Goal: Task Accomplishment & Management: Manage account settings

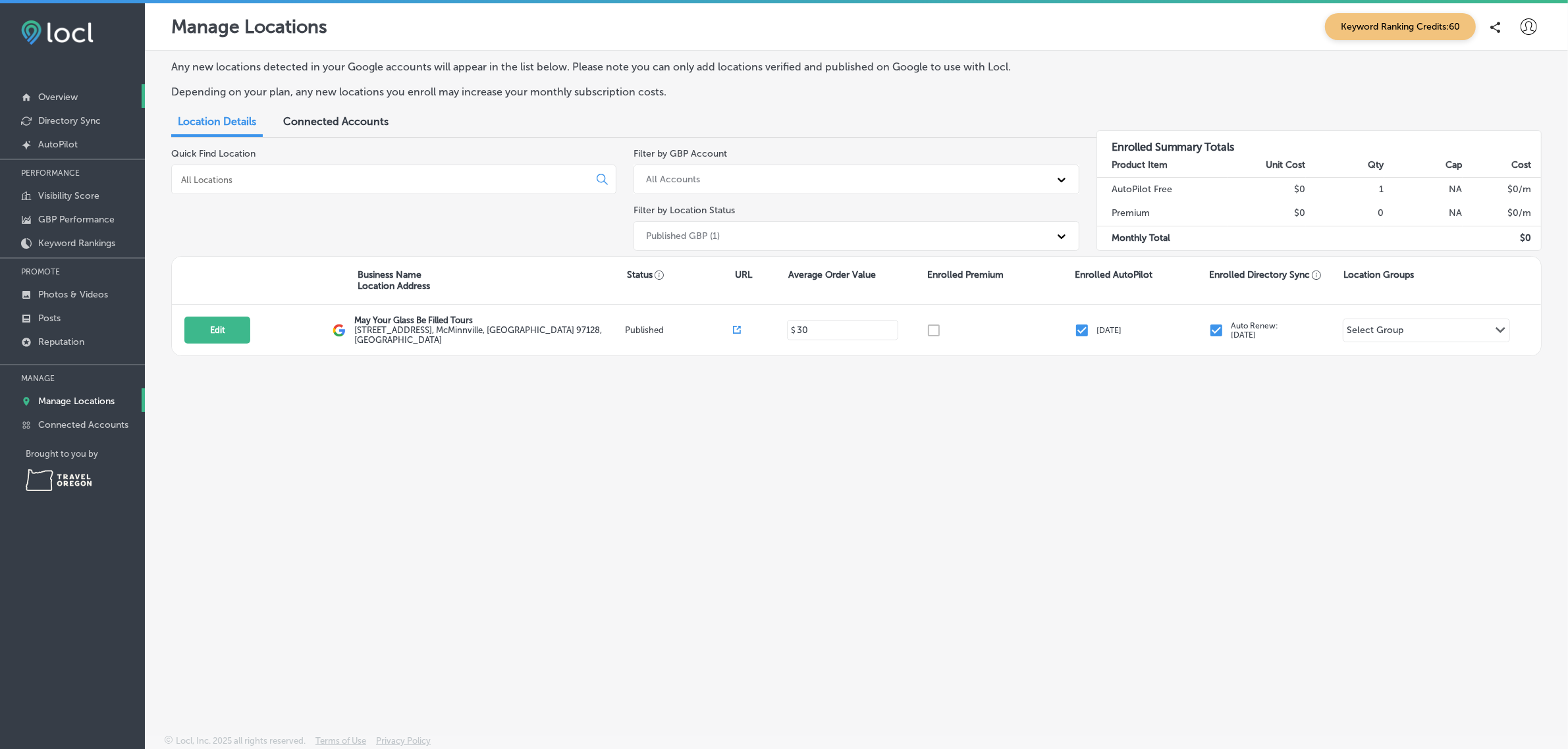
click at [93, 94] on link "Overview" at bounding box center [72, 96] width 145 height 23
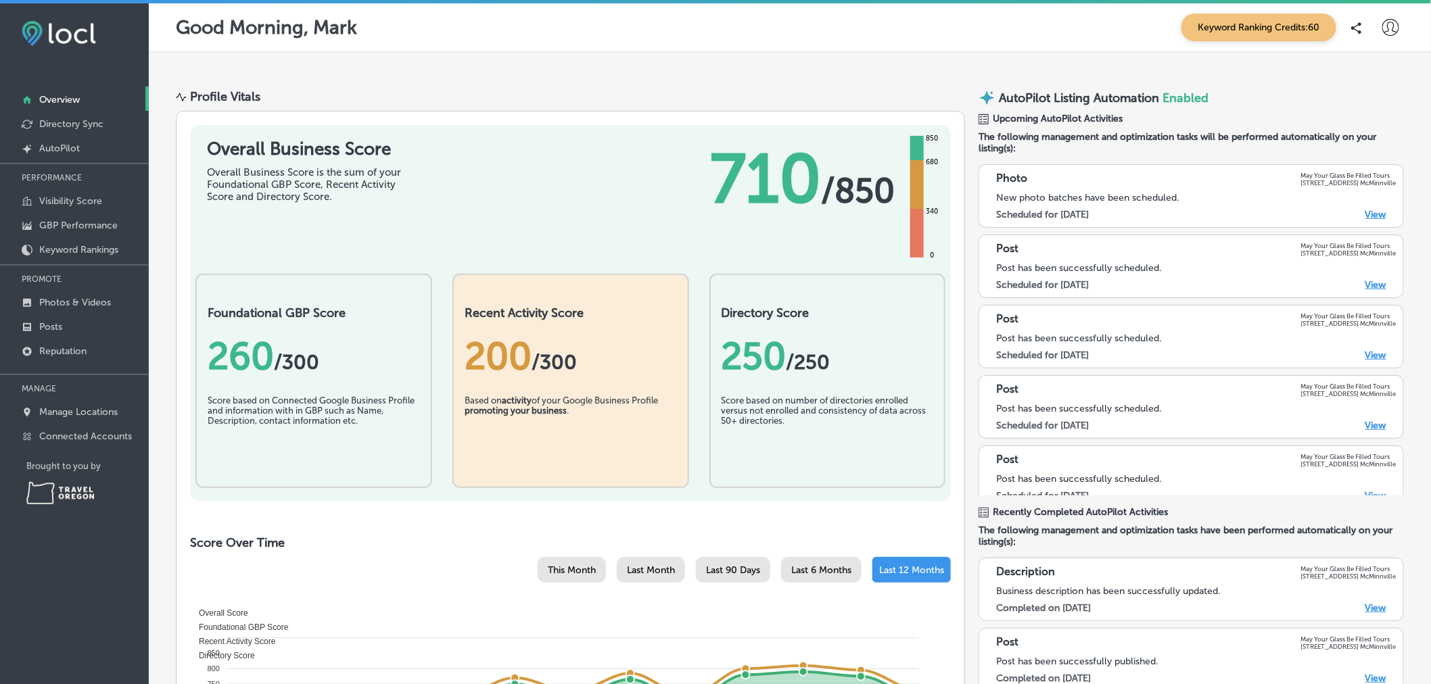
drag, startPoint x: 1535, startPoint y: 3, endPoint x: 1012, endPoint y: 29, distance: 523.9
click at [1012, 29] on div "Good Morning, Mark Keyword Ranking Credits: 60" at bounding box center [790, 28] width 1228 height 28
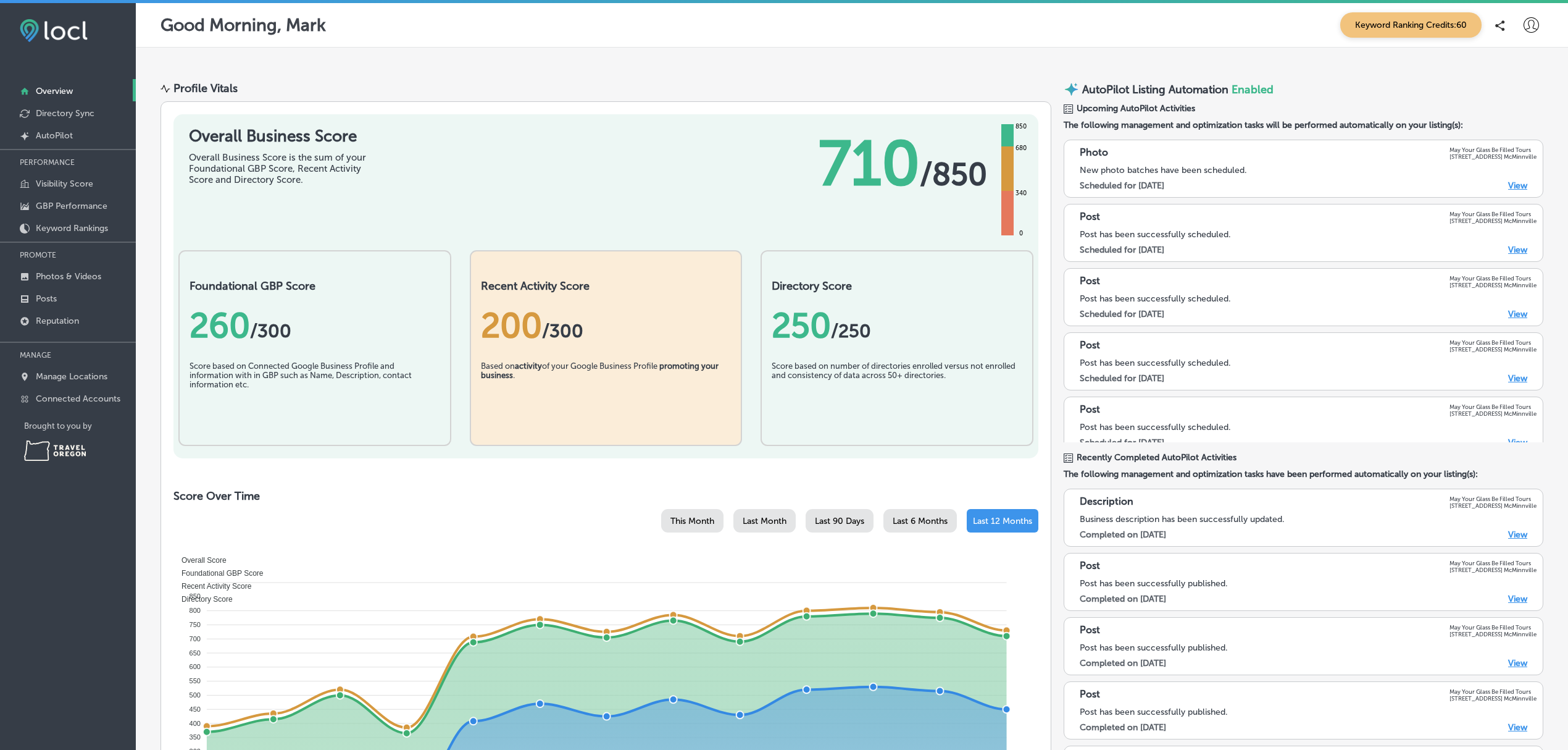
drag, startPoint x: 1291, startPoint y: 3, endPoint x: 1056, endPoint y: 56, distance: 240.9
click at [1056, 56] on div at bounding box center [852, 57] width 1433 height 18
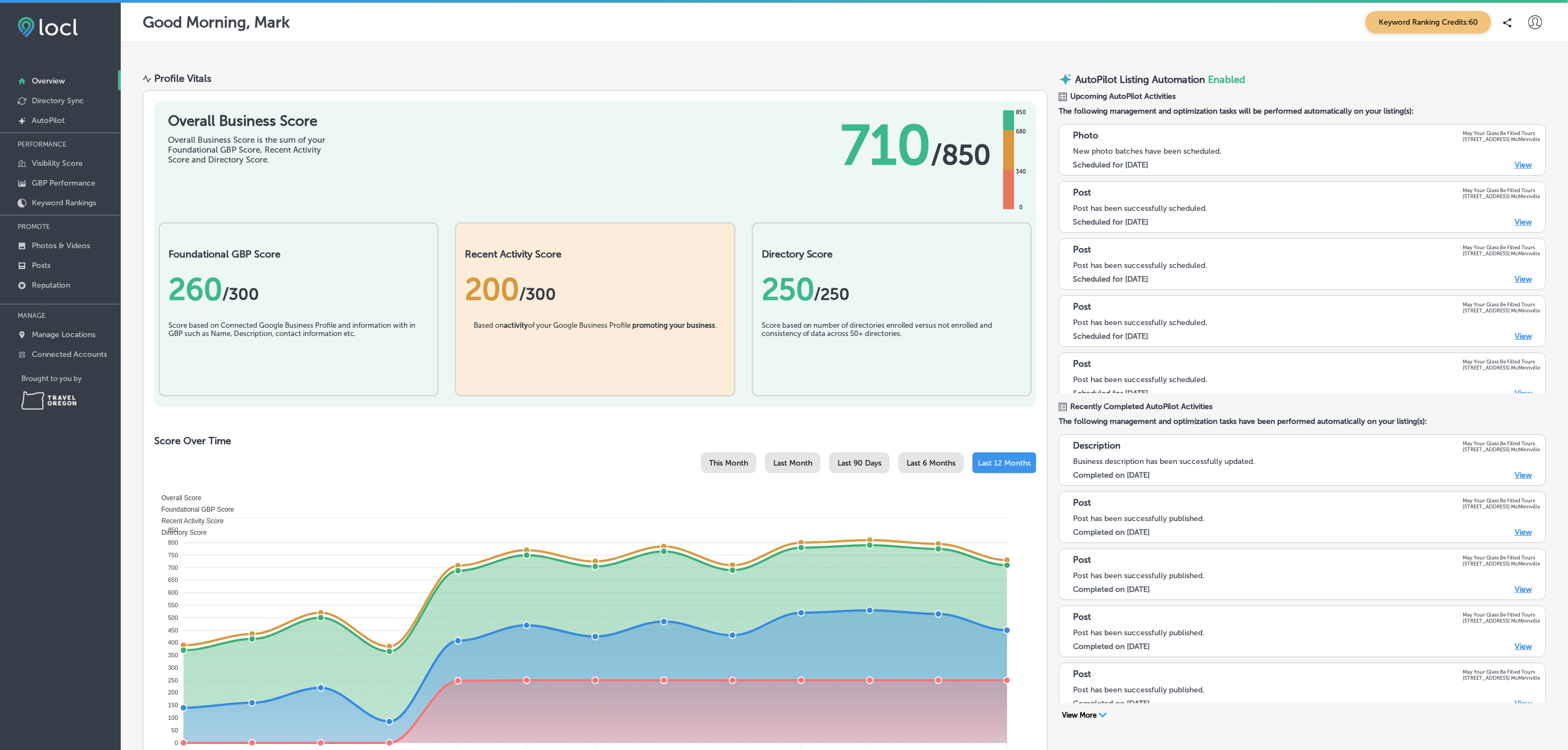
drag, startPoint x: 1370, startPoint y: 5, endPoint x: 909, endPoint y: 26, distance: 461.5
click at [909, 26] on div "Good Morning, Mark Keyword Ranking Credits: 60" at bounding box center [844, 23] width 1403 height 23
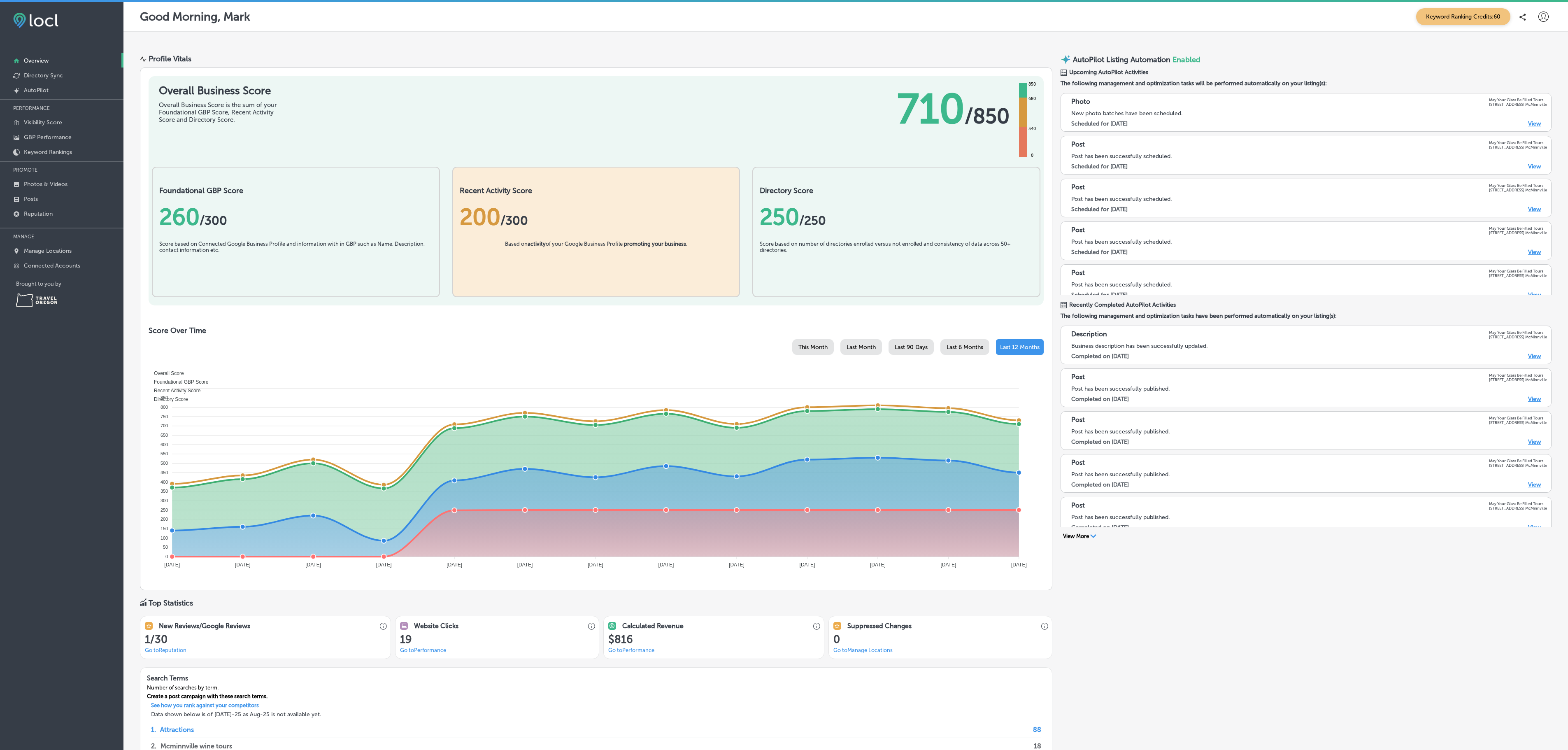
drag, startPoint x: 1147, startPoint y: 1, endPoint x: 1190, endPoint y: 660, distance: 660.4
click at [987, 468] on div "AutoPilot Listing Automation Enabled Upcoming AutoPilot Activities The followin…" at bounding box center [1306, 464] width 491 height 820
click at [987, 468] on button "View More Path Created with Sketch." at bounding box center [1080, 536] width 39 height 7
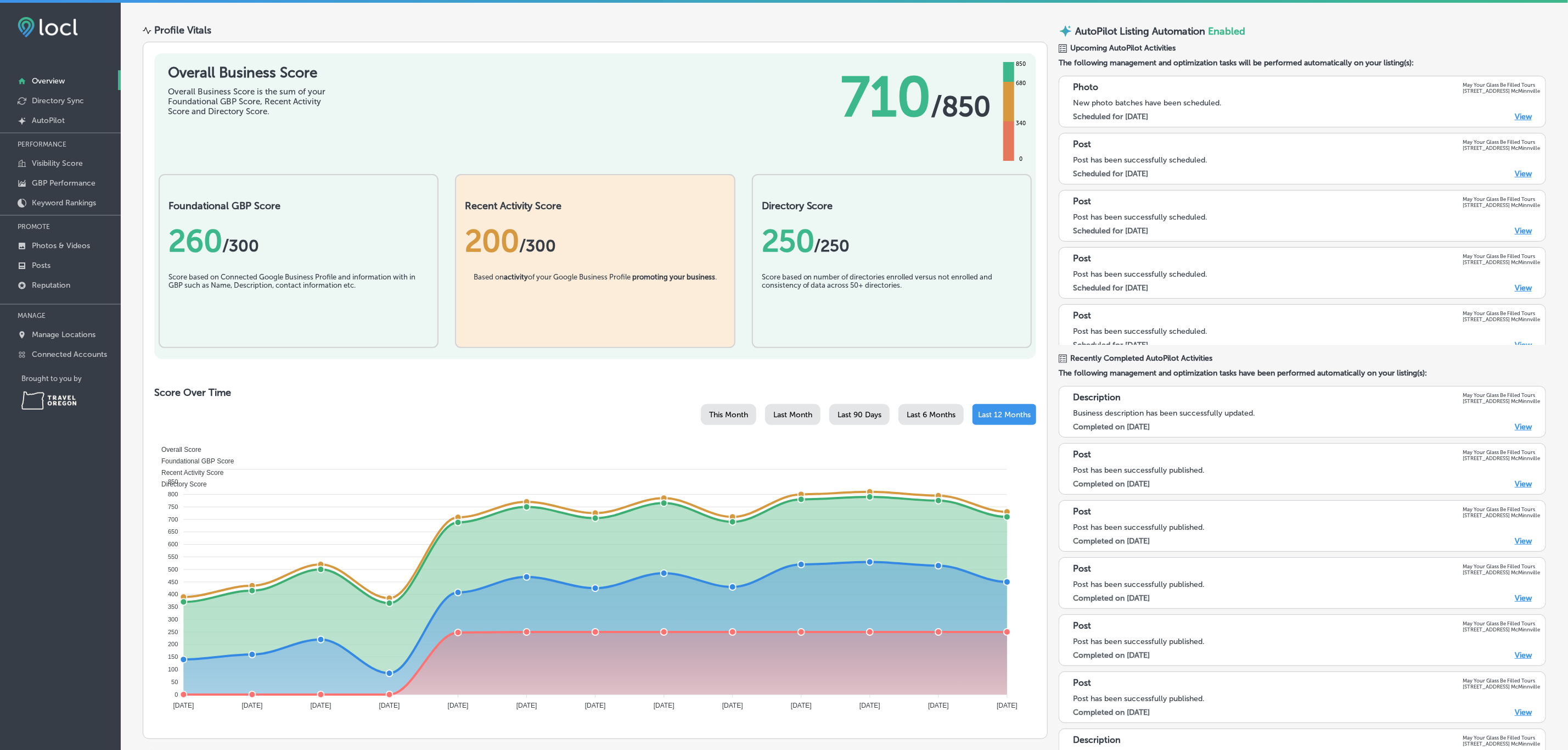
scroll to position [50, 0]
drag, startPoint x: 2091, startPoint y: 4, endPoint x: 1049, endPoint y: 710, distance: 1258.7
click at [1049, 624] on div "Profile Vitals Overall Business Score Overall Business Score is the sum of your…" at bounding box center [844, 569] width 1403 height 1093
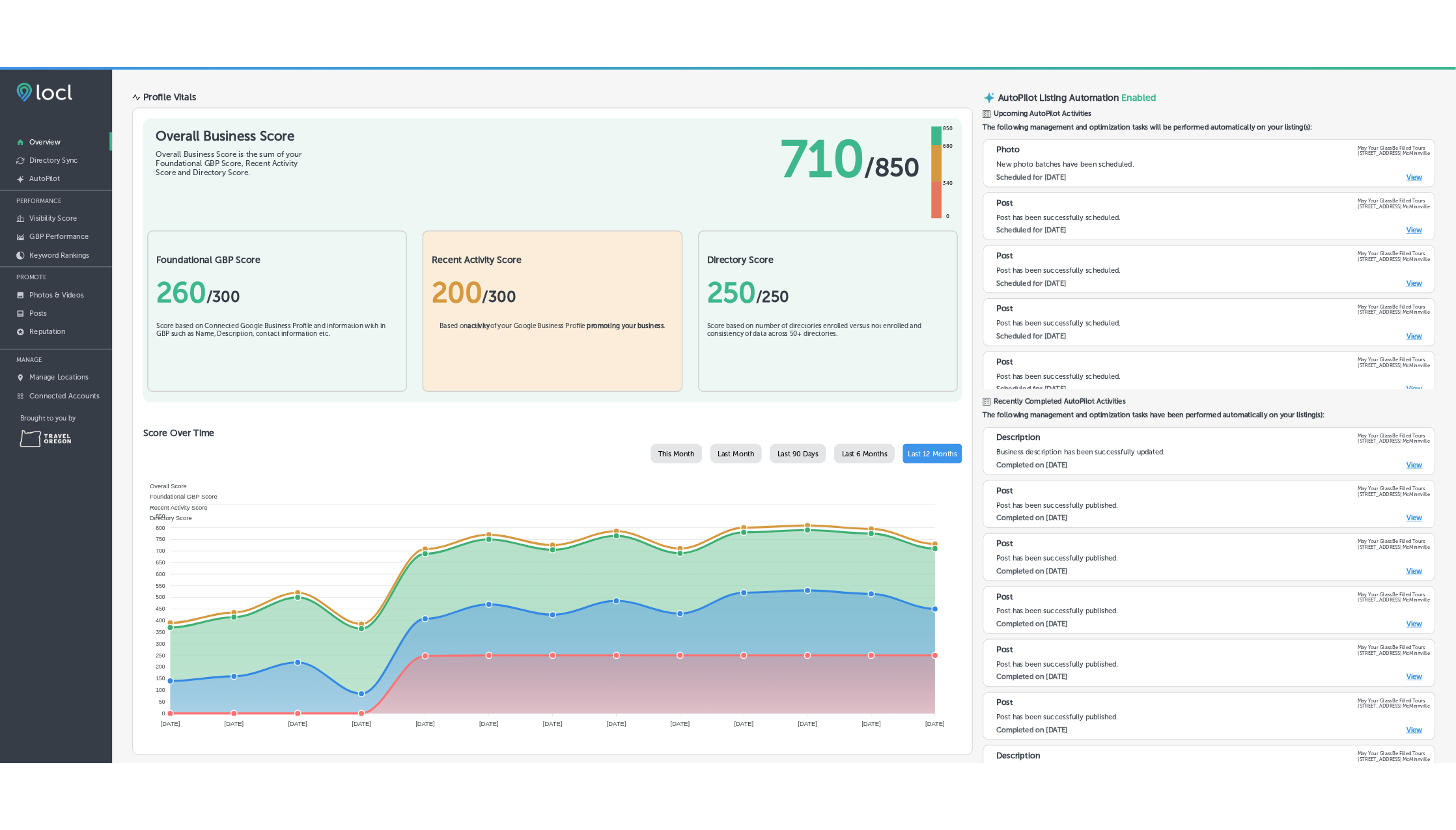
scroll to position [55, 0]
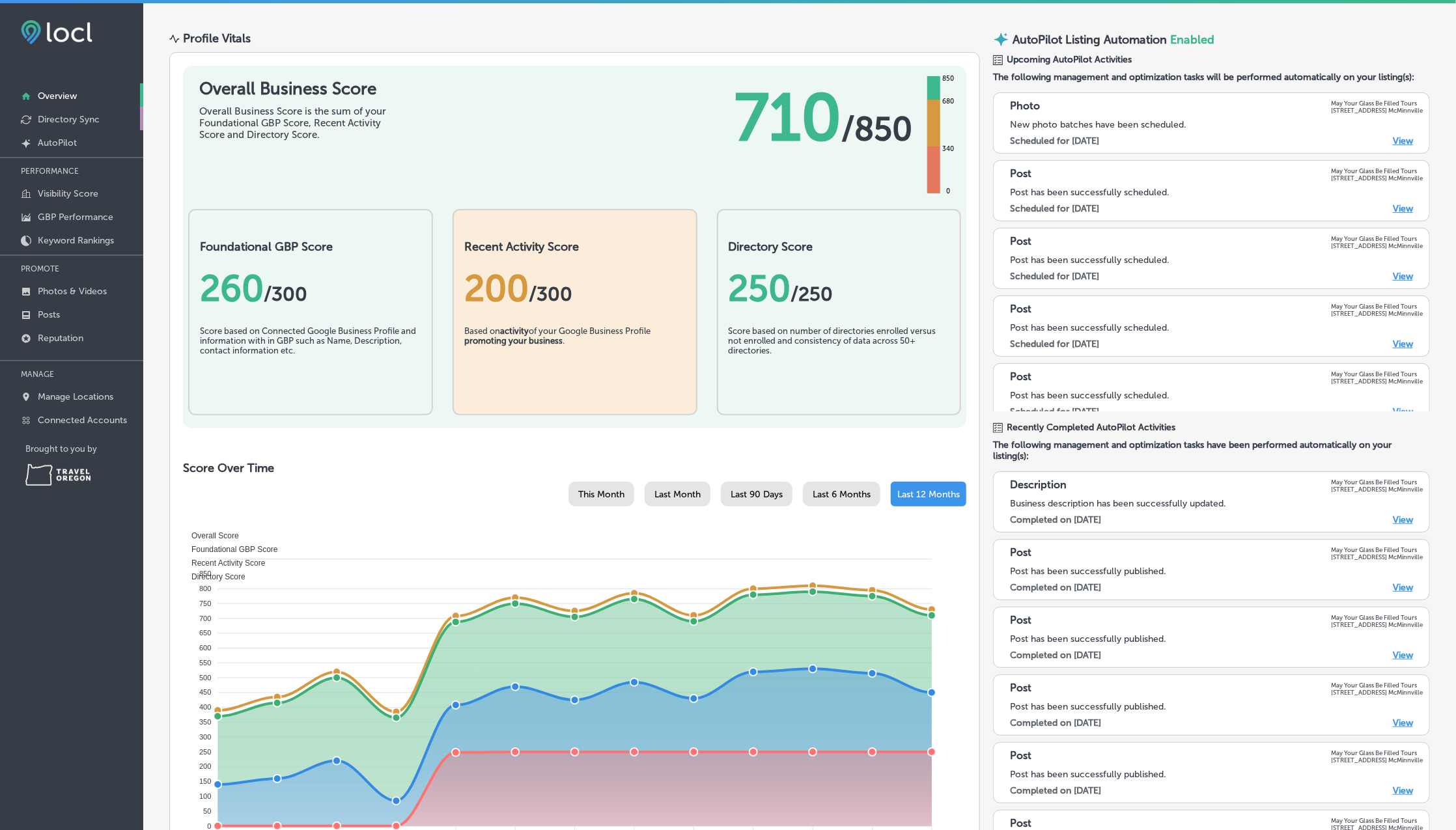
click at [71, 117] on p "Directory Sync" at bounding box center [68, 118] width 62 height 11
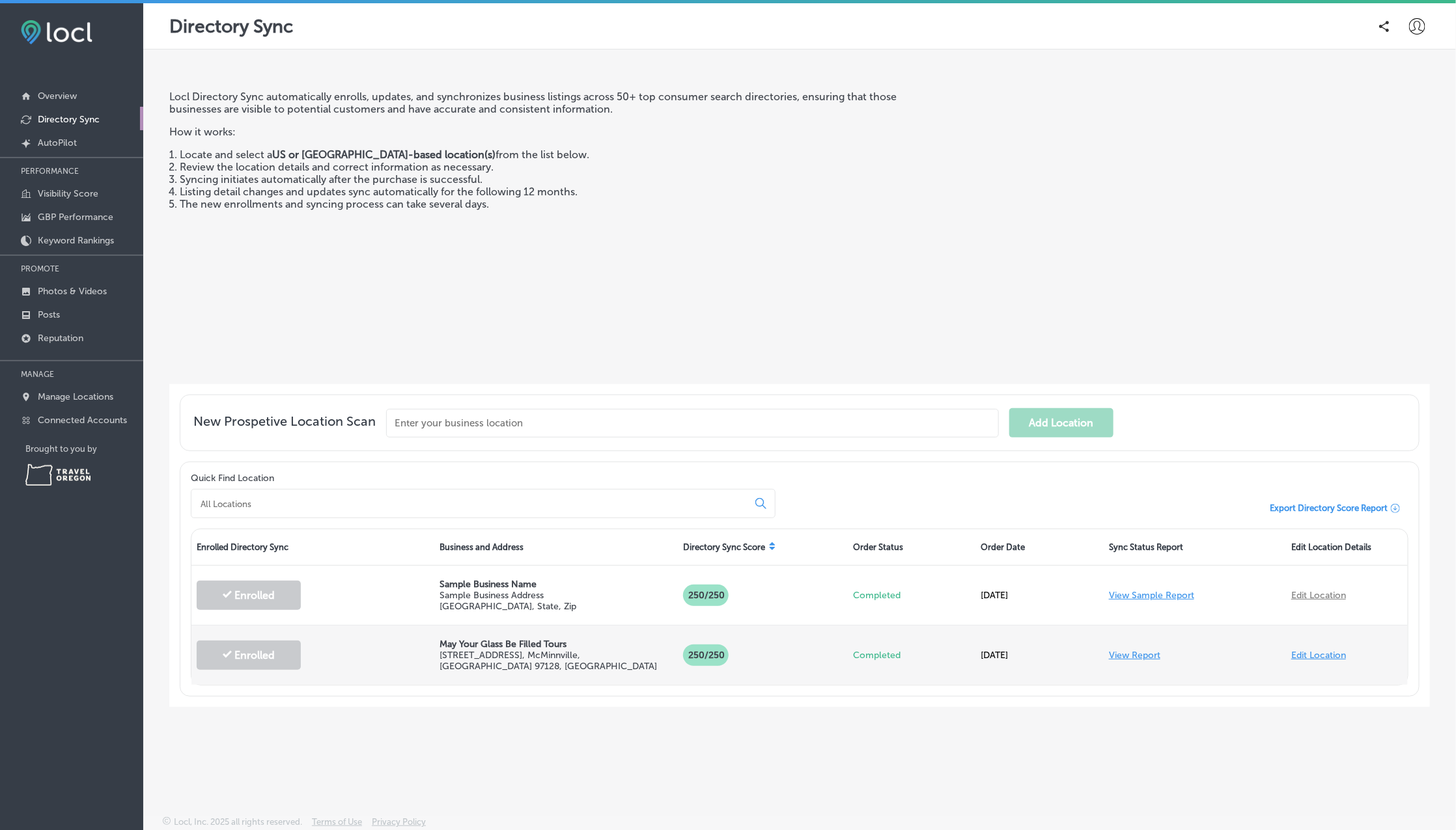
click at [1129, 659] on link "View Report" at bounding box center [1133, 655] width 51 height 11
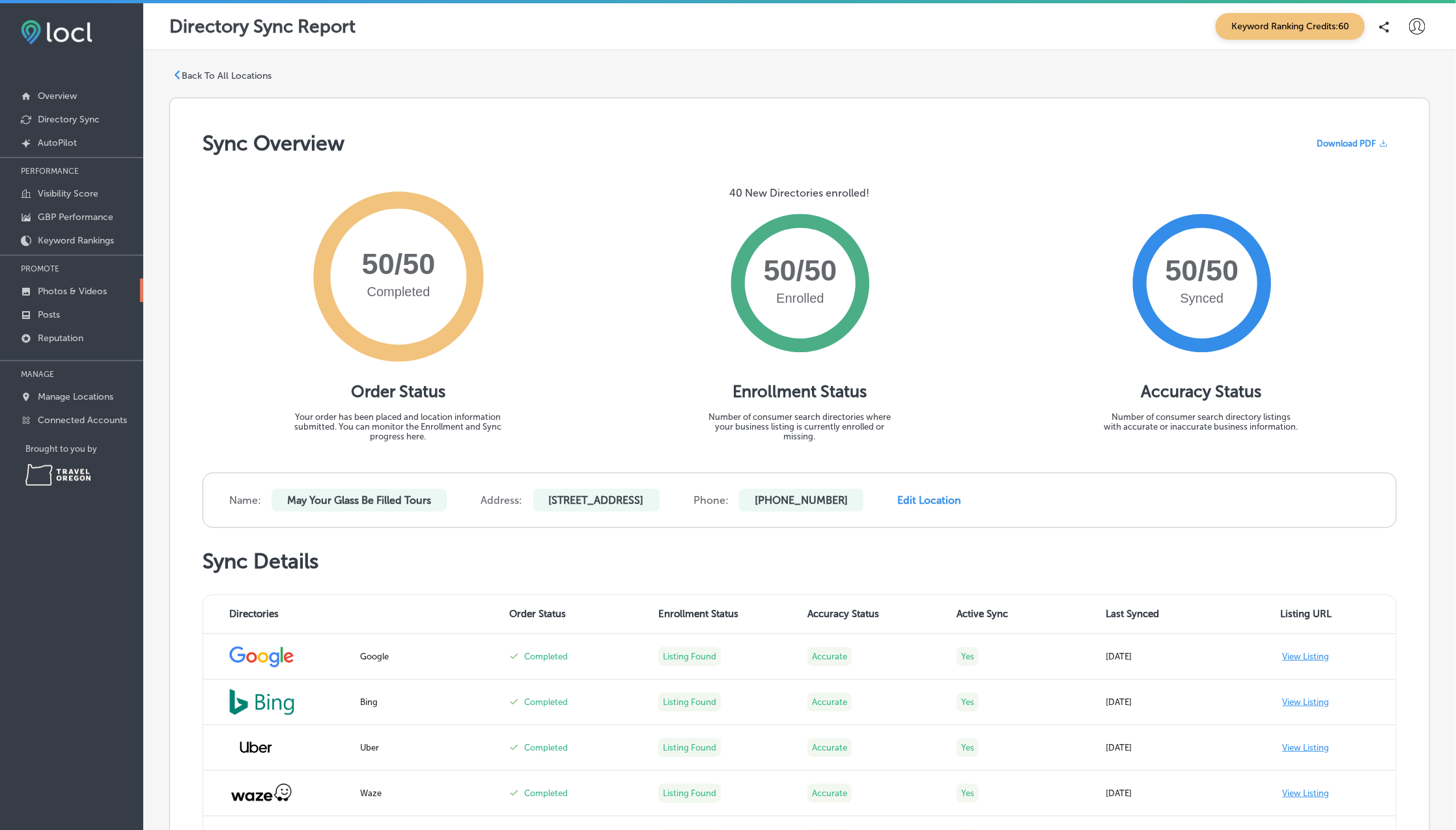
click at [68, 293] on p "Photos & Videos" at bounding box center [72, 291] width 69 height 11
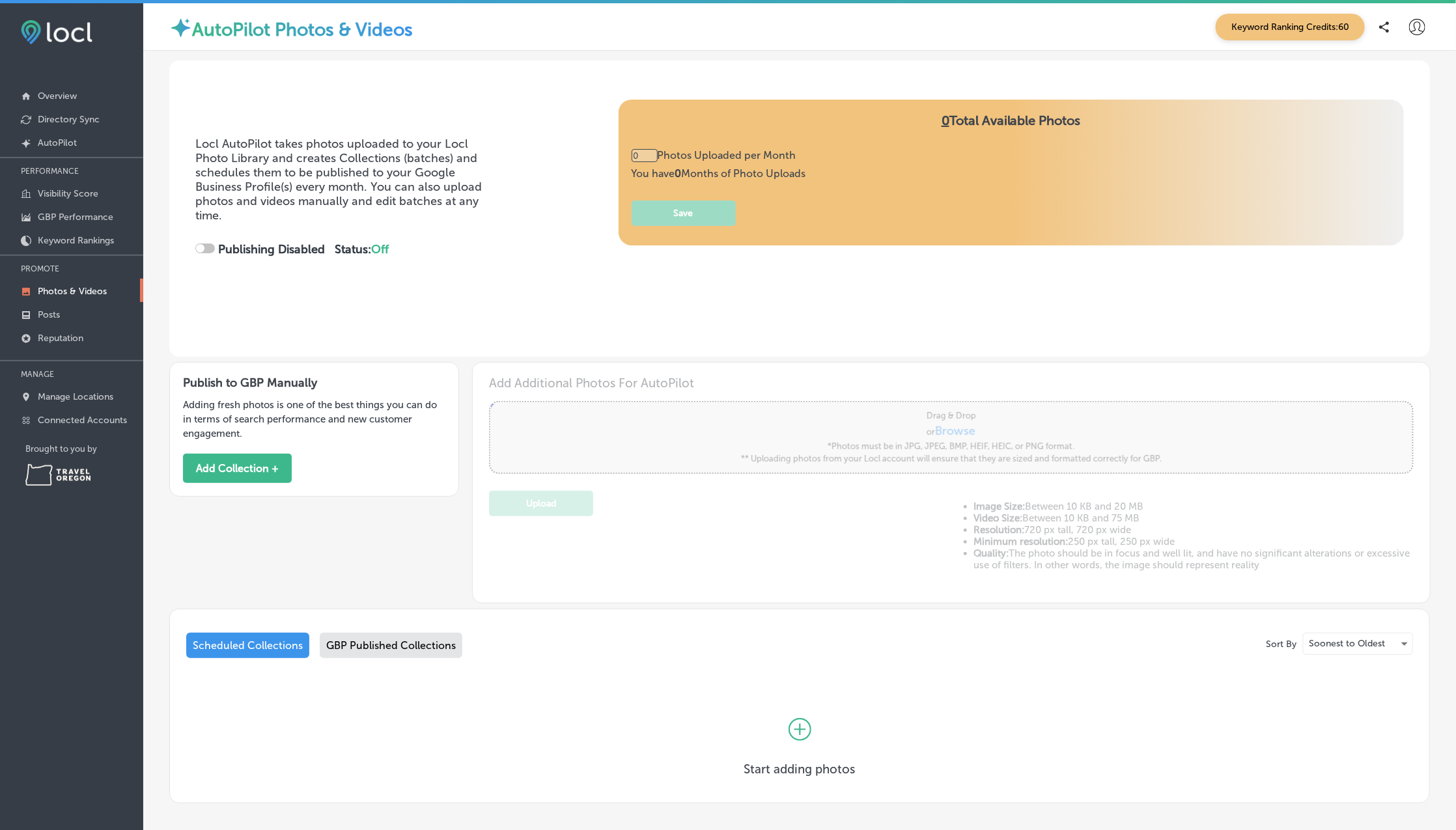
type input "5"
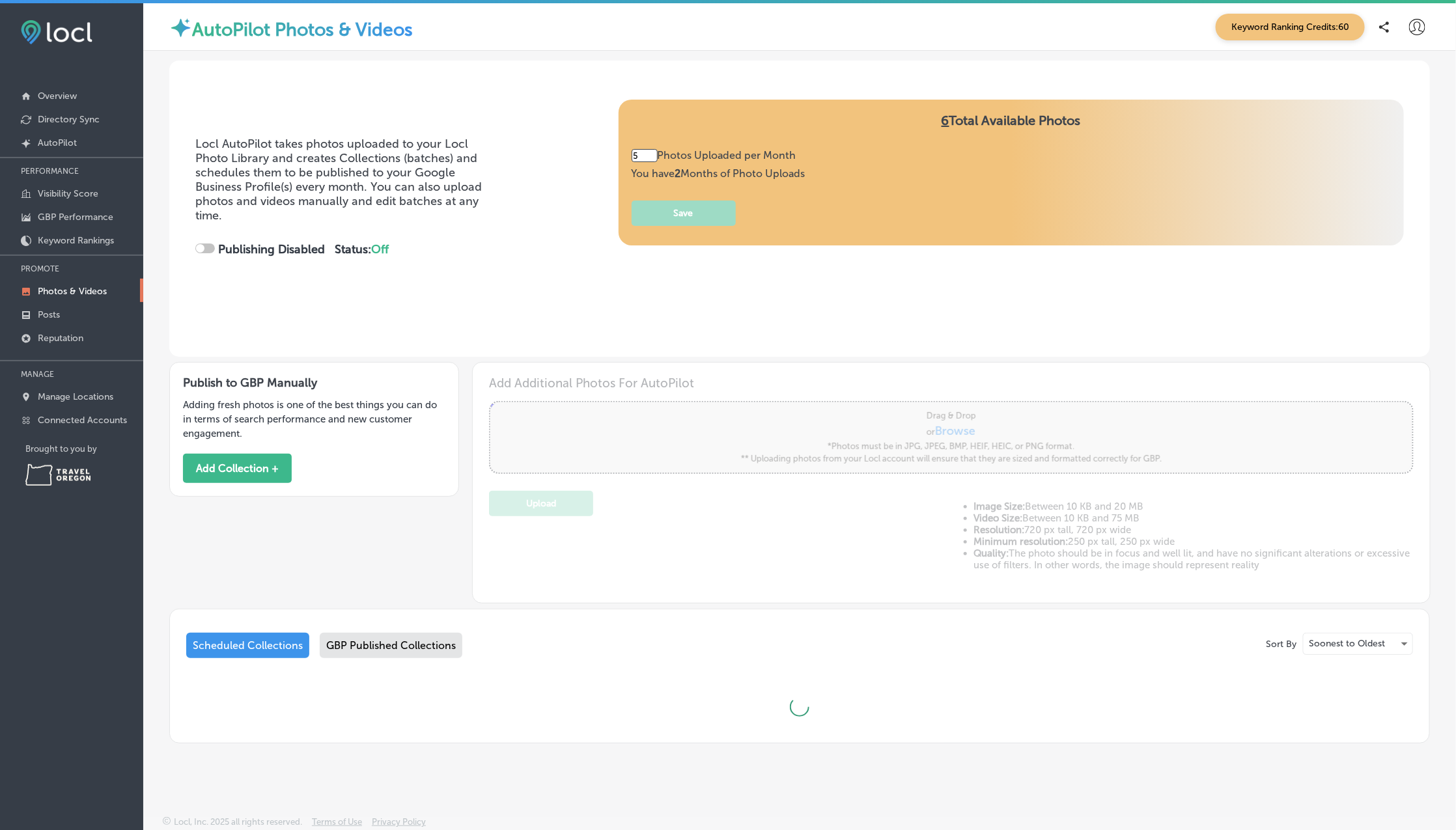
checkbox input "true"
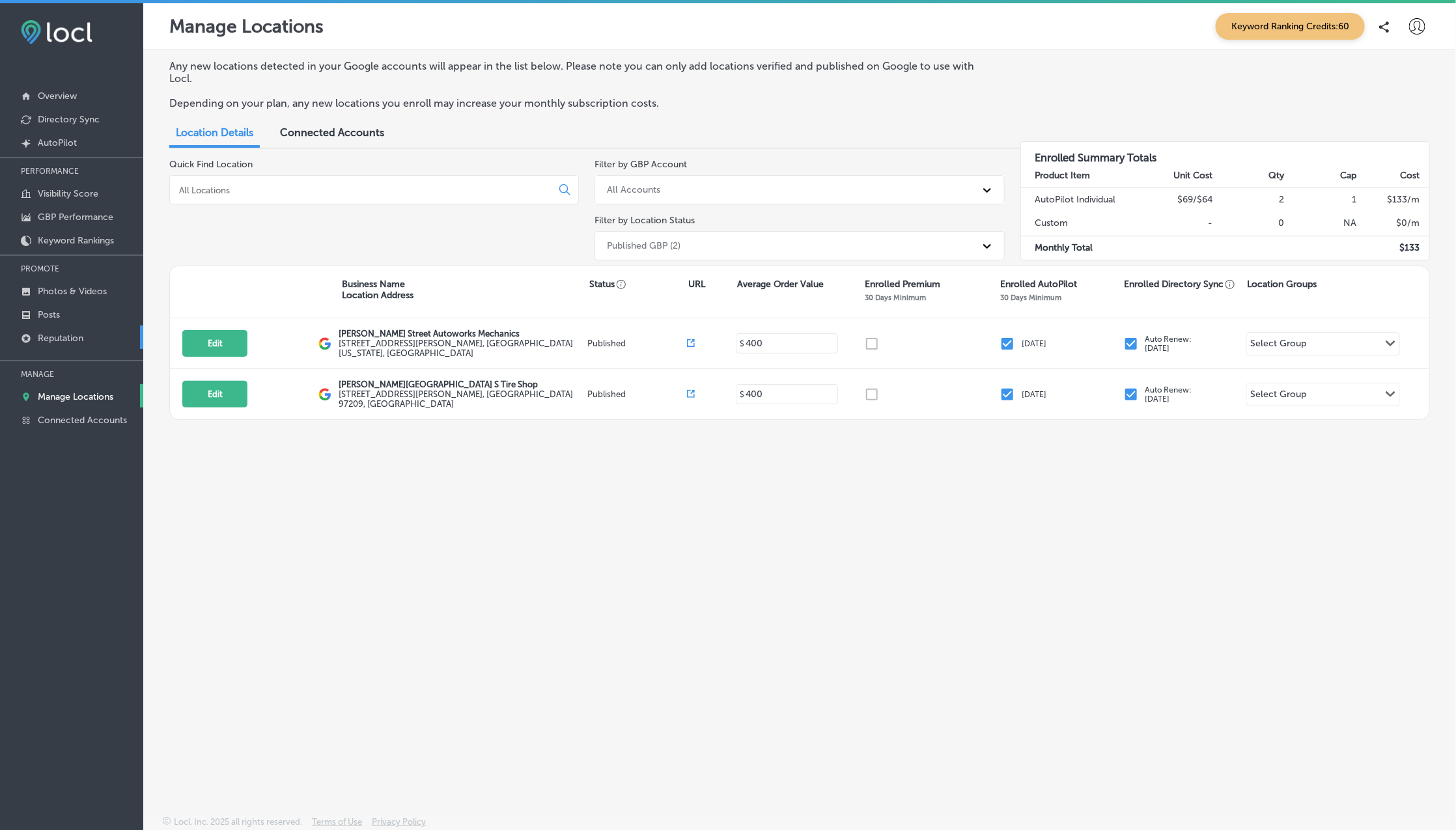
click at [55, 342] on p "Reputation" at bounding box center [60, 337] width 45 height 11
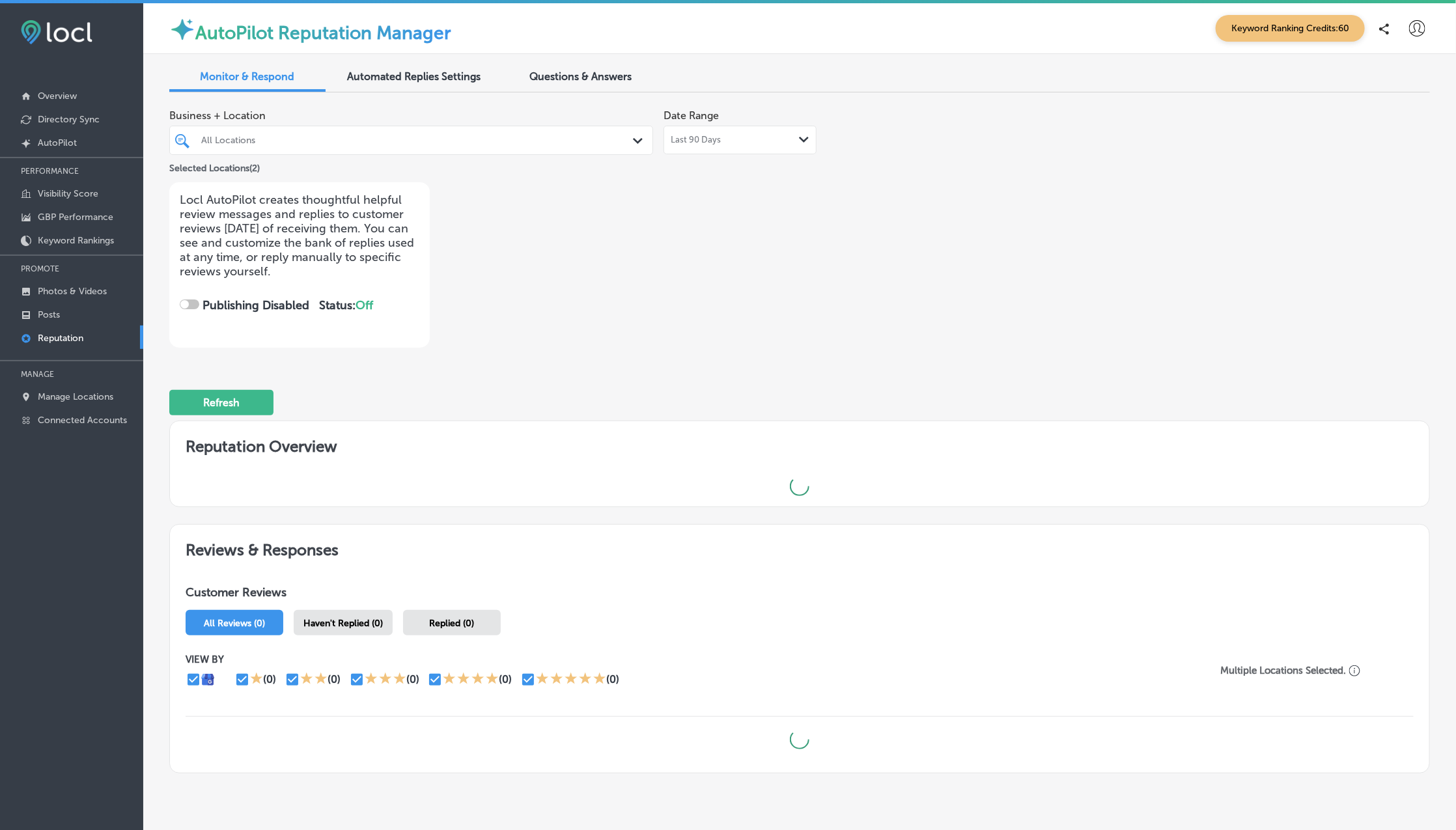
checkbox input "true"
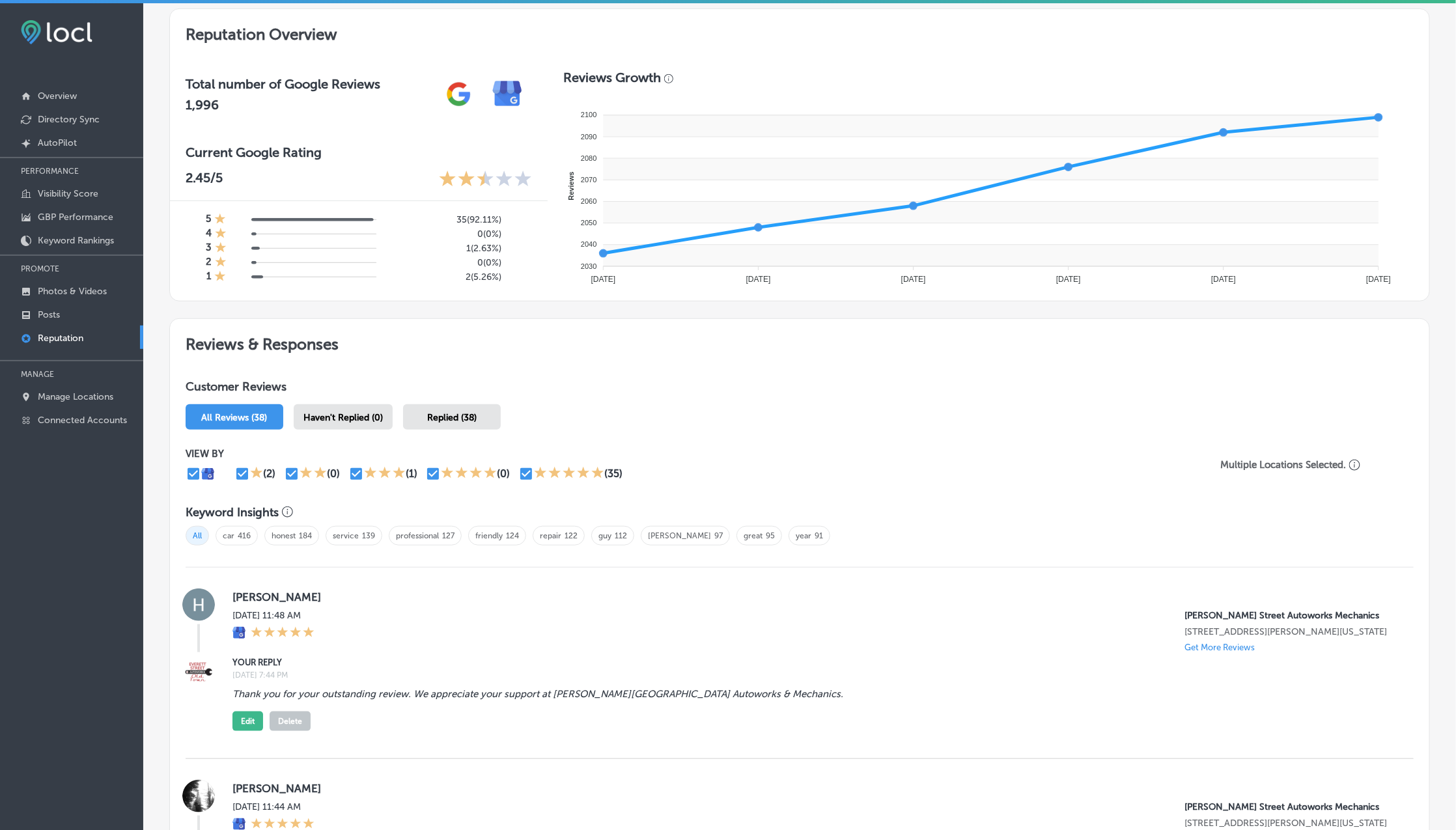
scroll to position [414, 0]
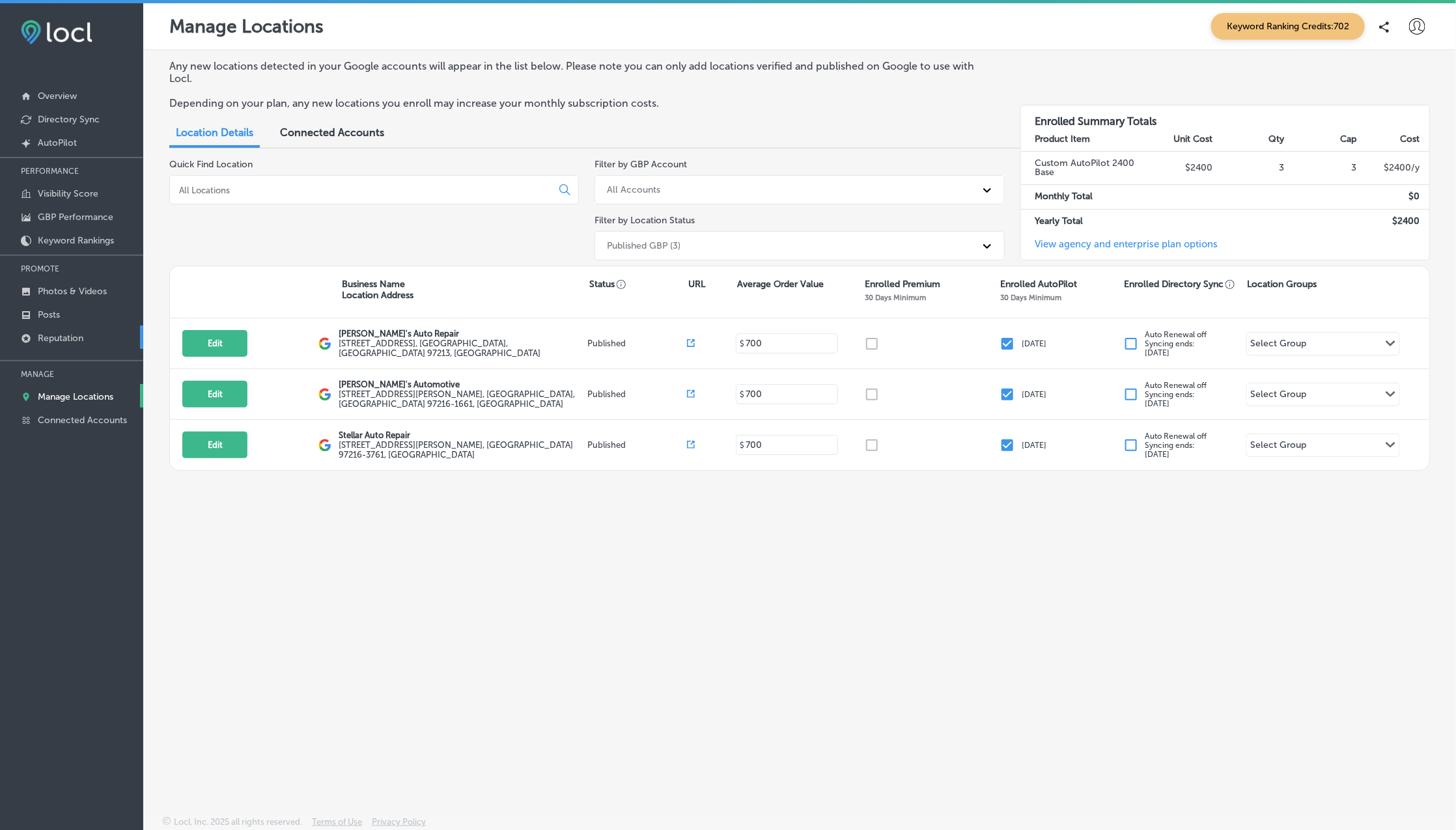
click at [72, 341] on p "Reputation" at bounding box center [60, 337] width 45 height 11
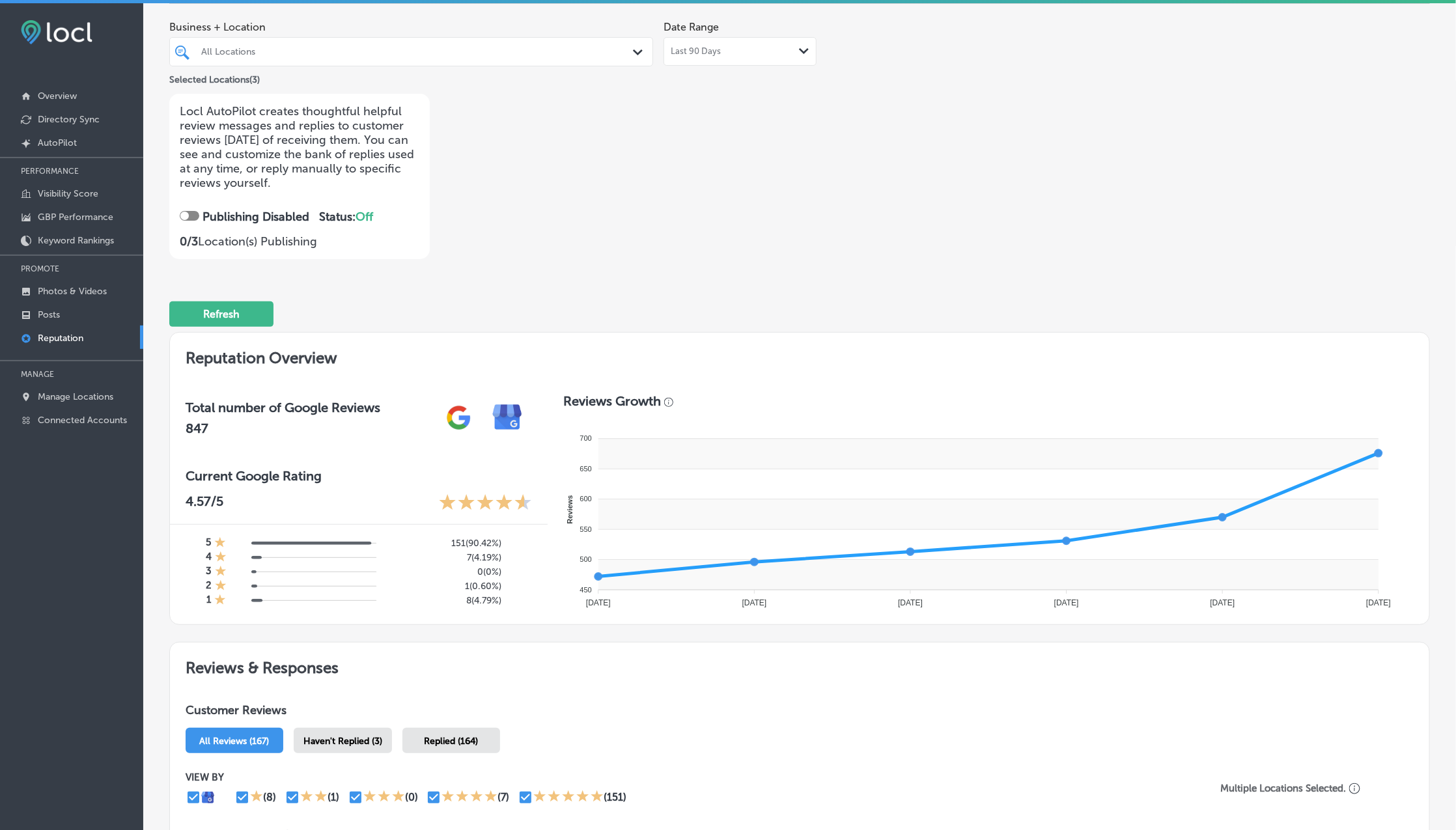
scroll to position [88, 0]
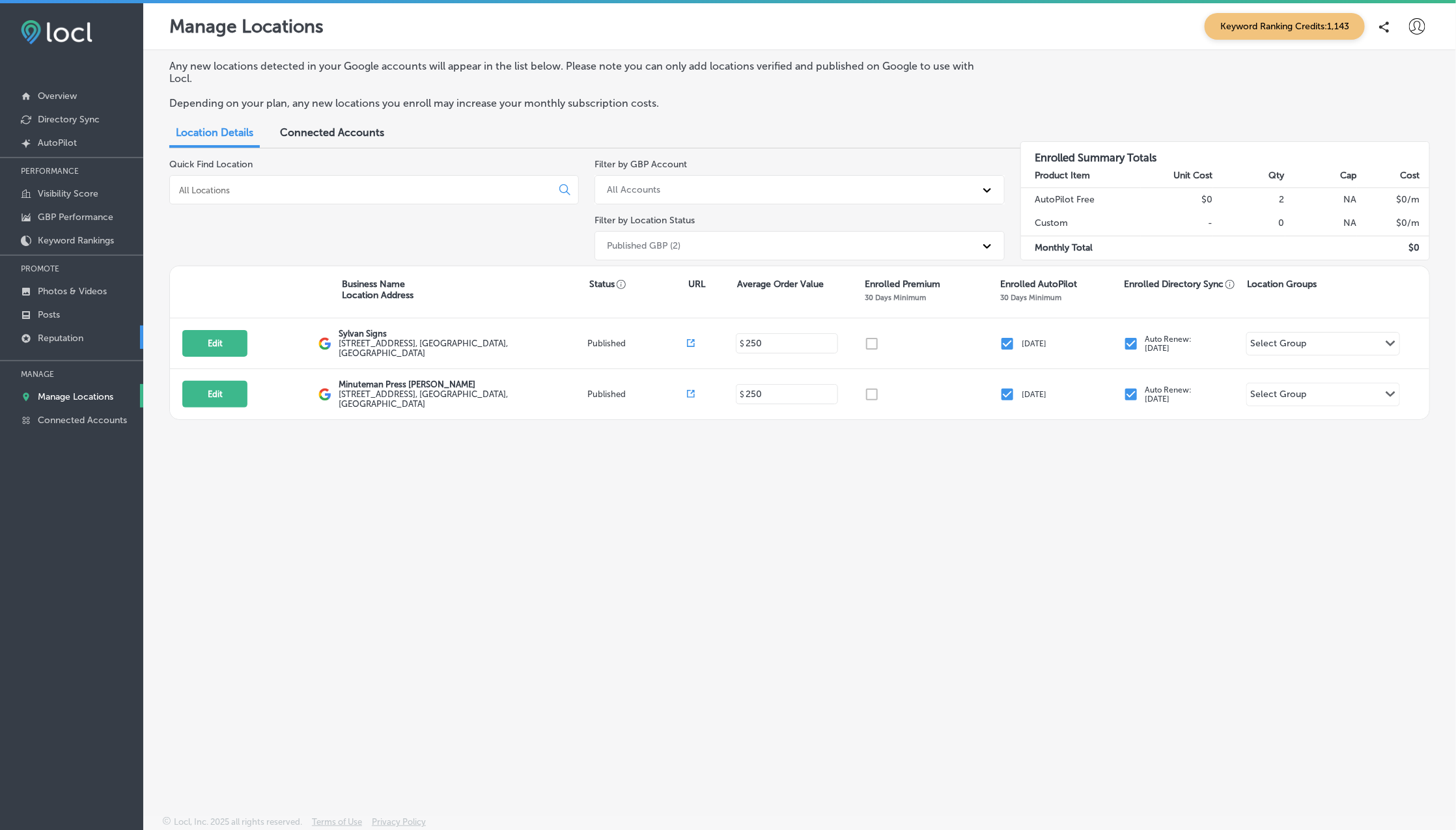
click at [82, 341] on p "Reputation" at bounding box center [60, 337] width 45 height 11
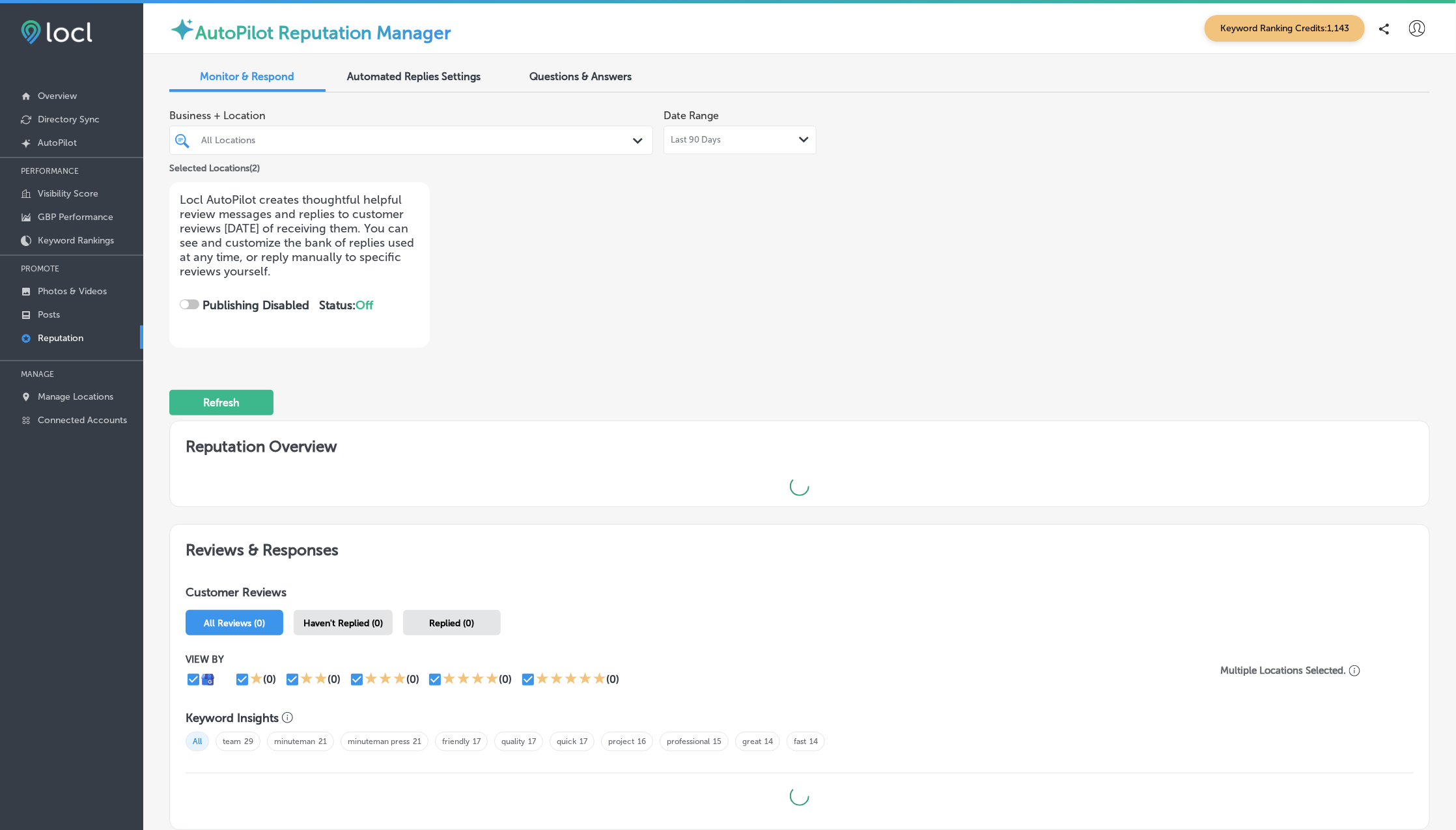
checkbox input "true"
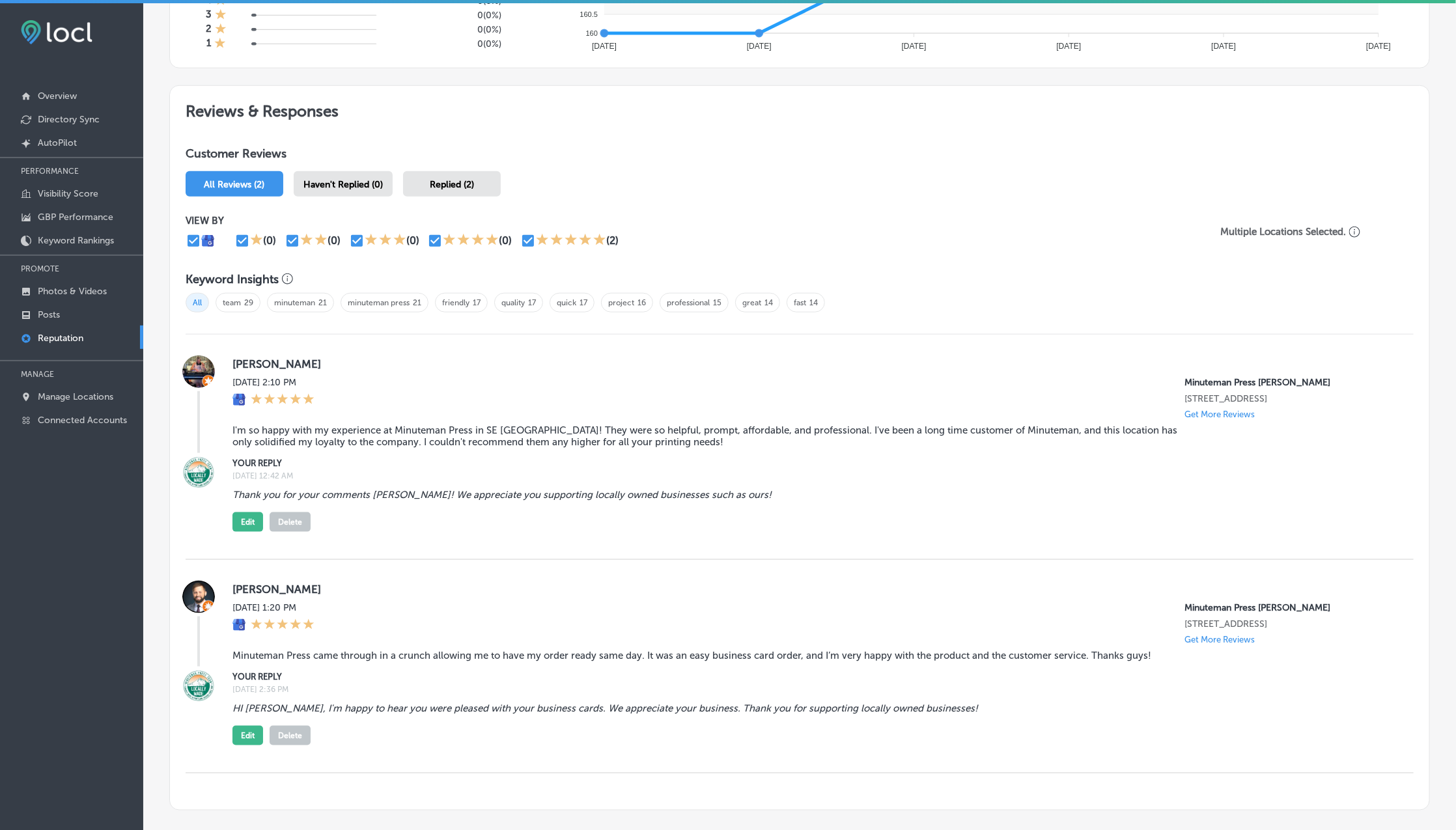
scroll to position [646, 0]
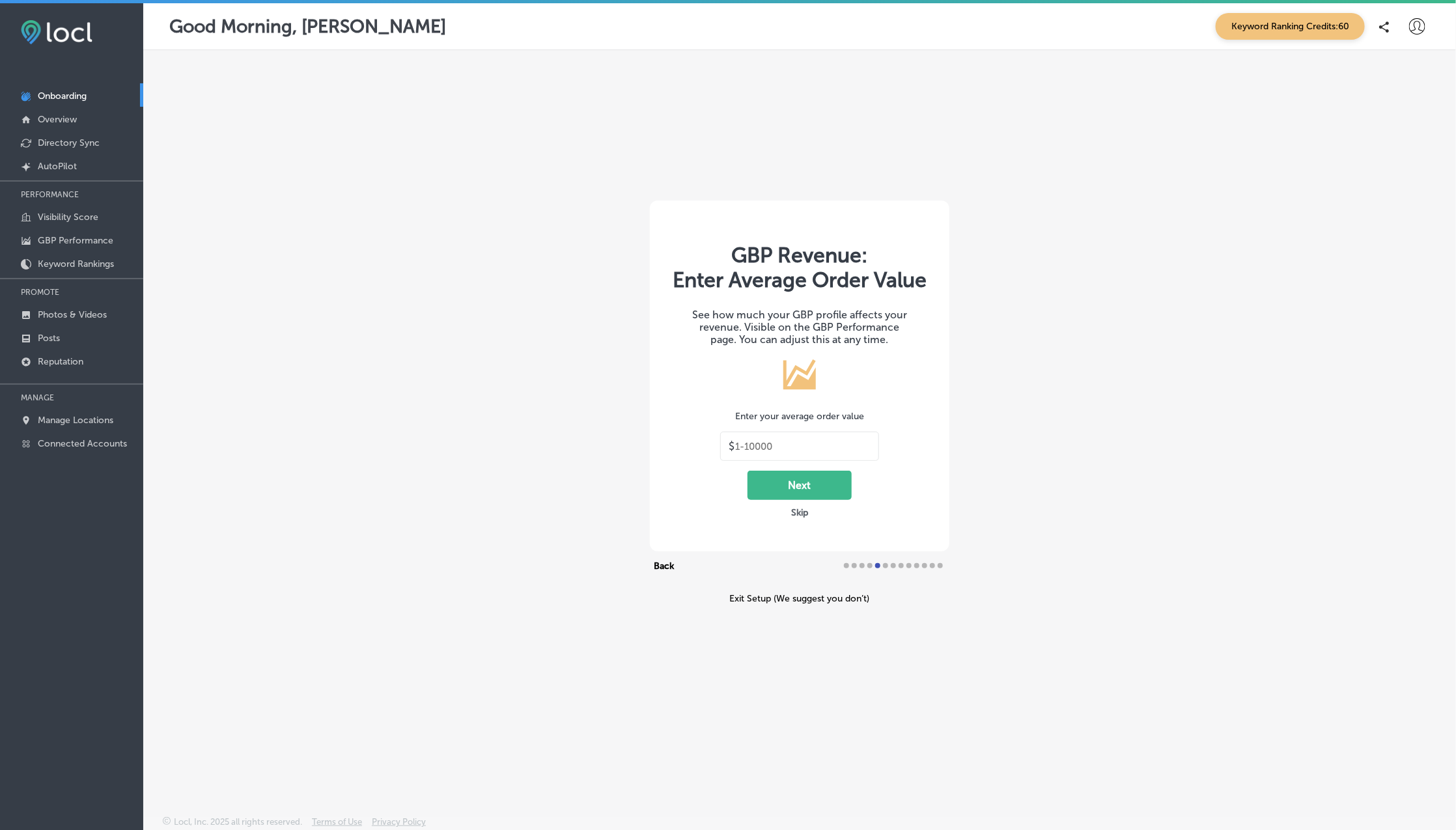
type input "30"
click at [72, 357] on p "Reputation" at bounding box center [60, 361] width 45 height 11
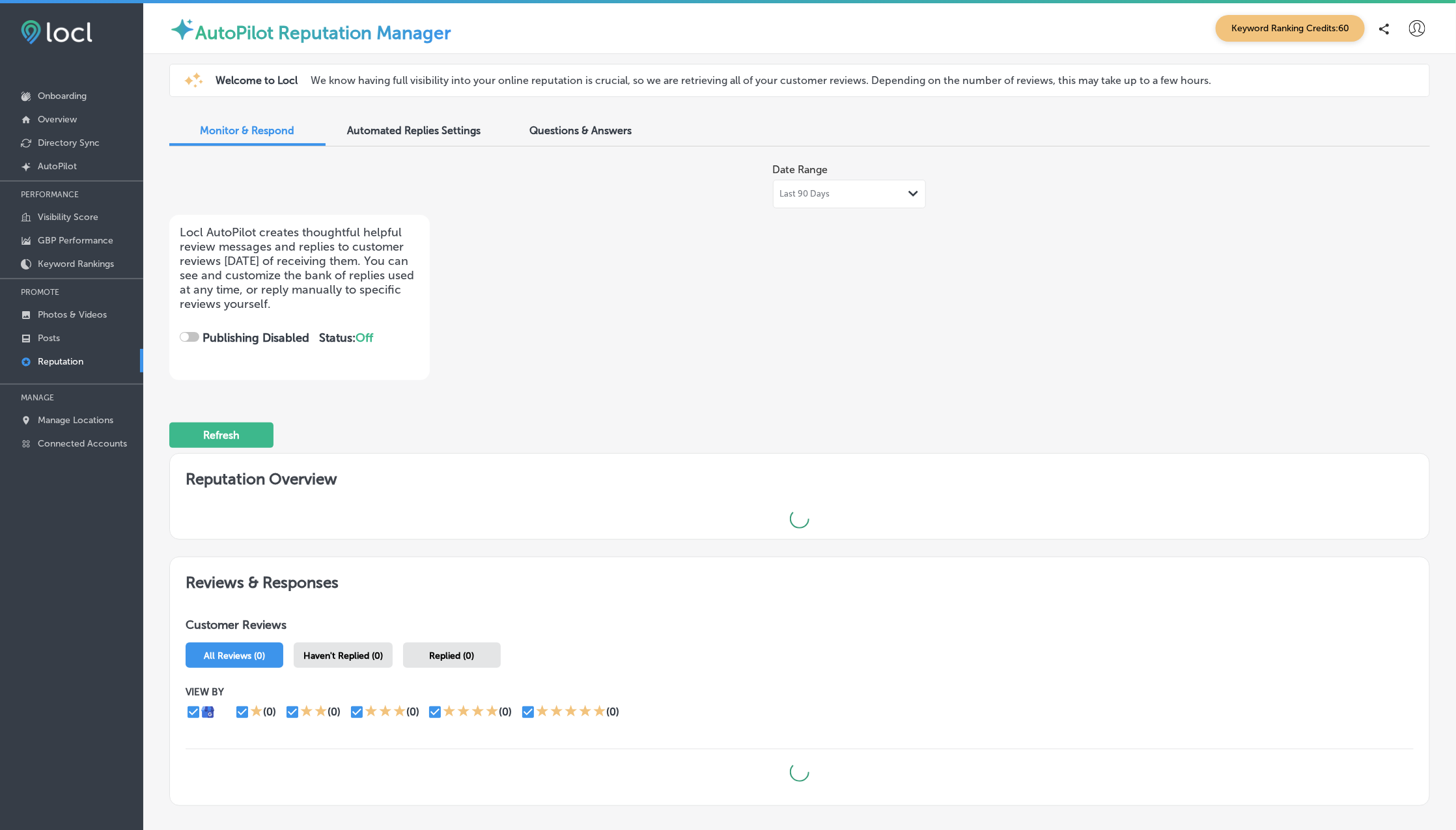
checkbox input "true"
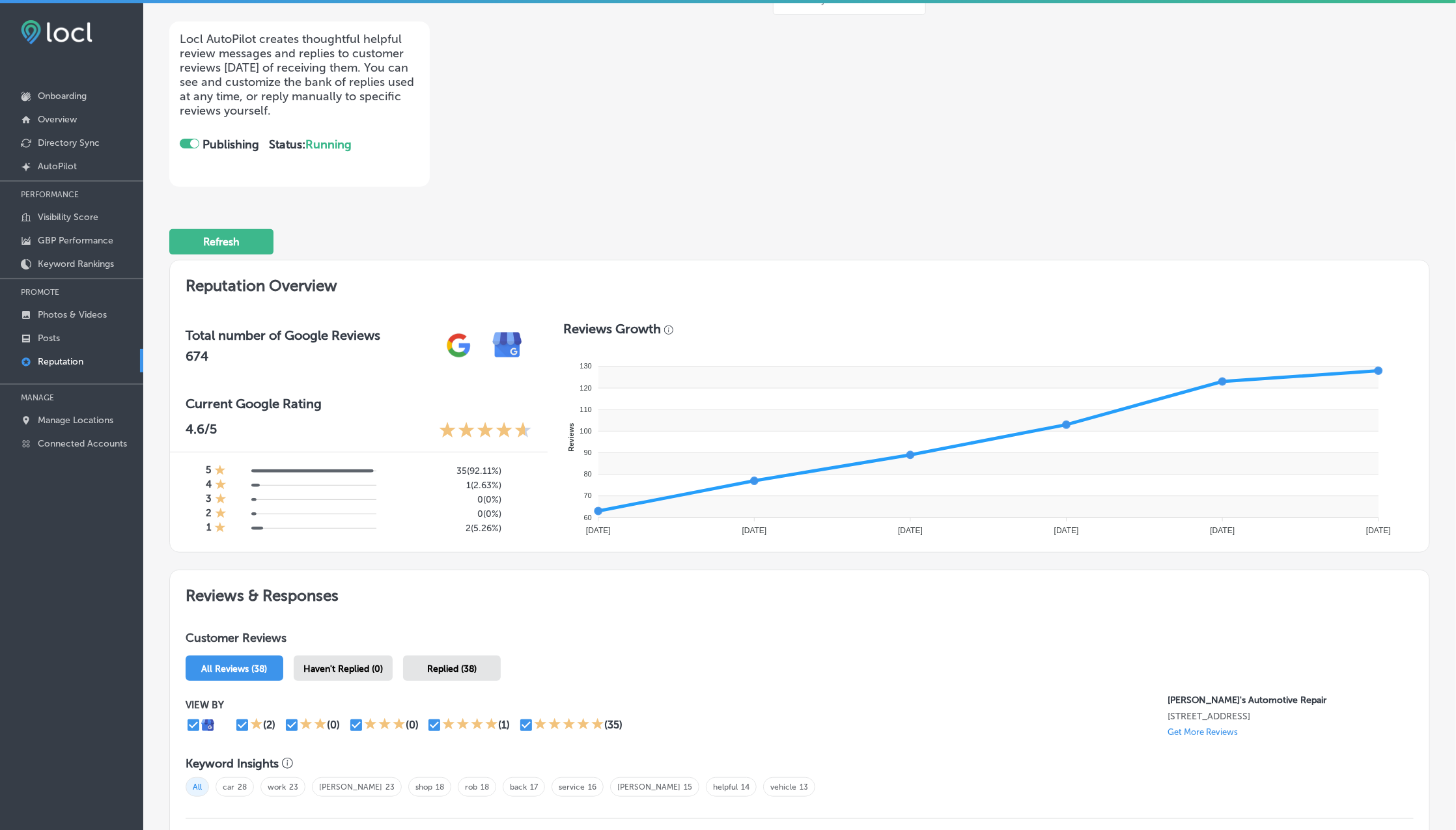
scroll to position [192, 0]
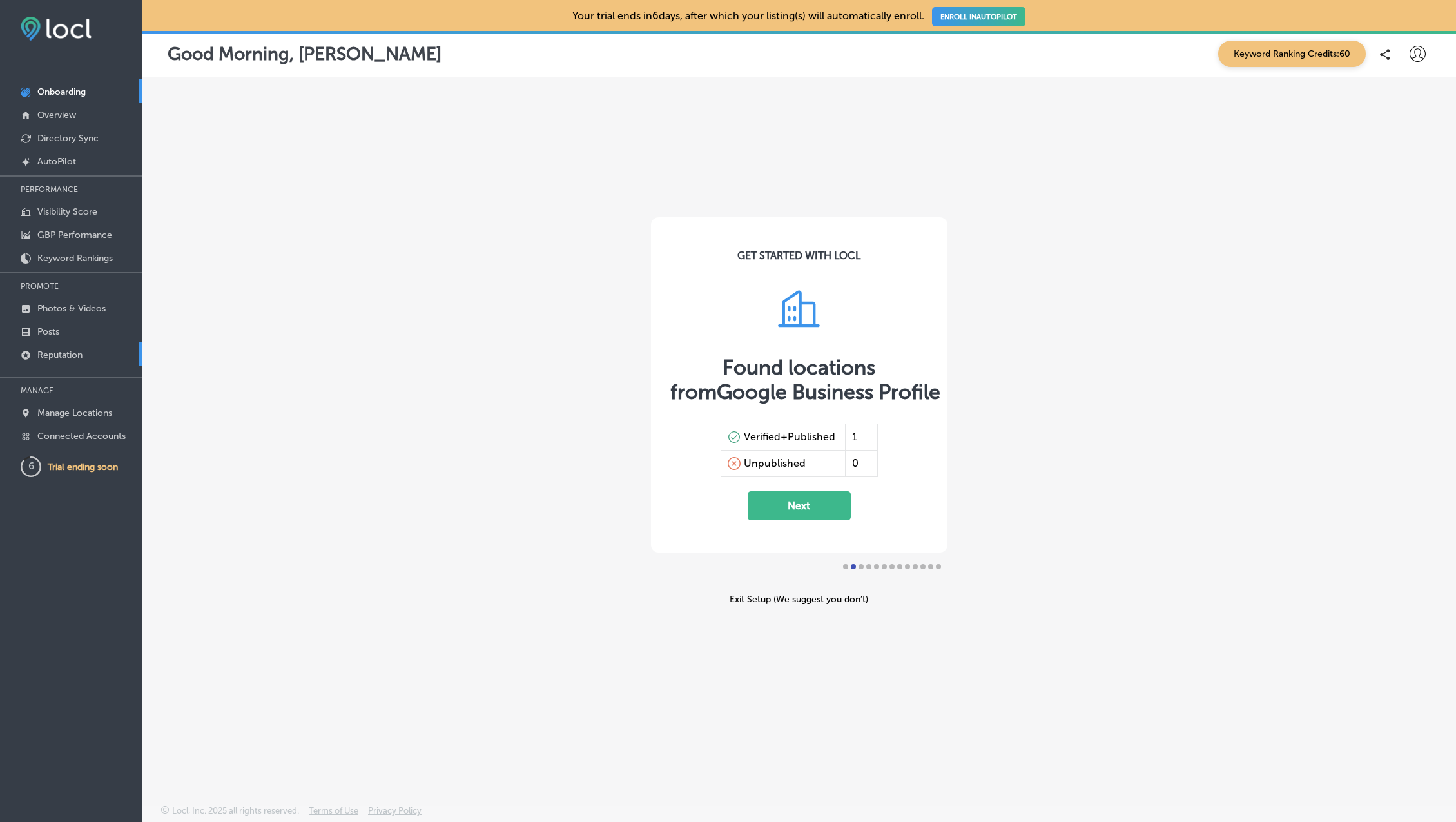
click at [61, 352] on p "Reputation" at bounding box center [59, 354] width 45 height 10
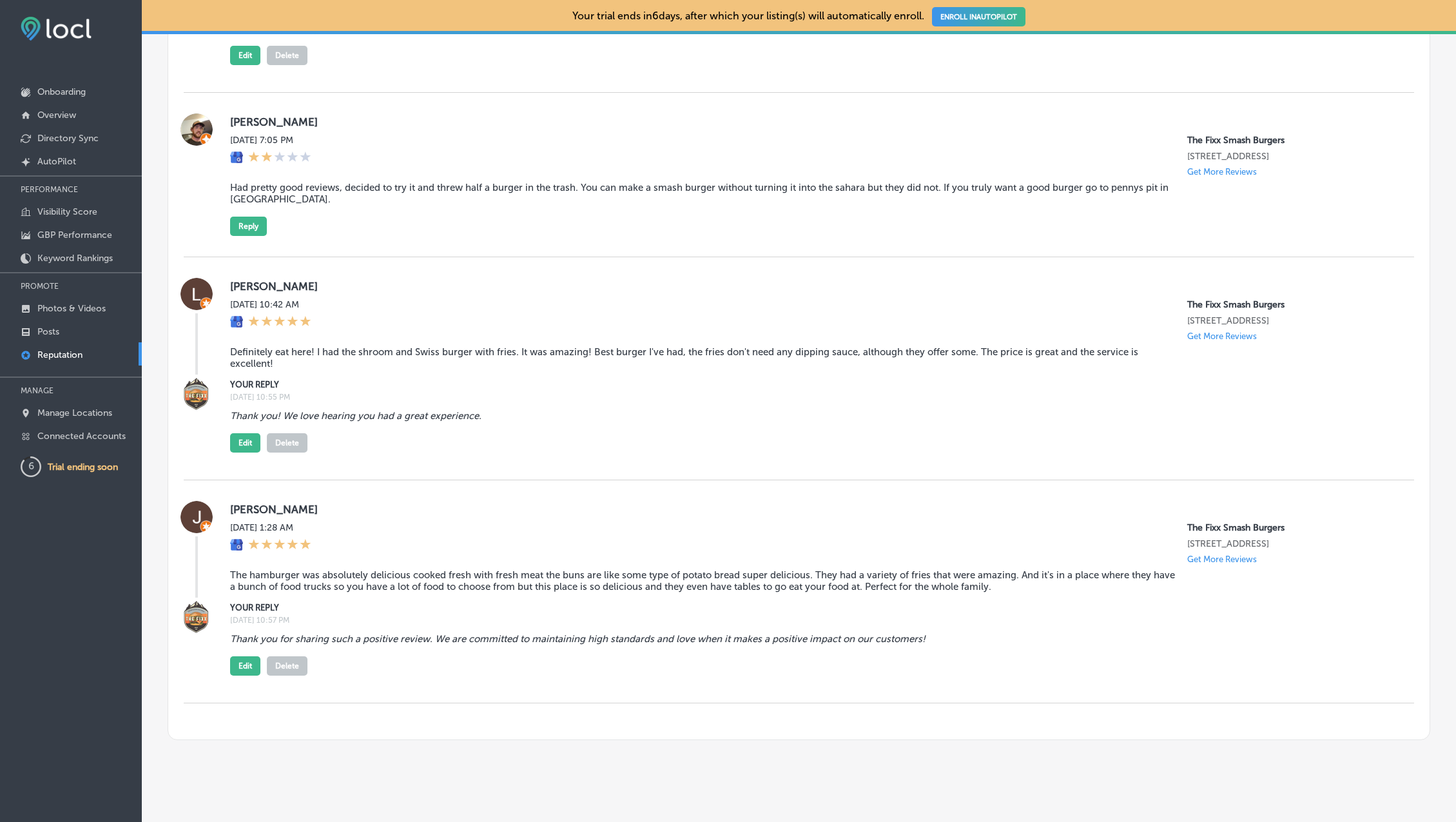
scroll to position [2434, 0]
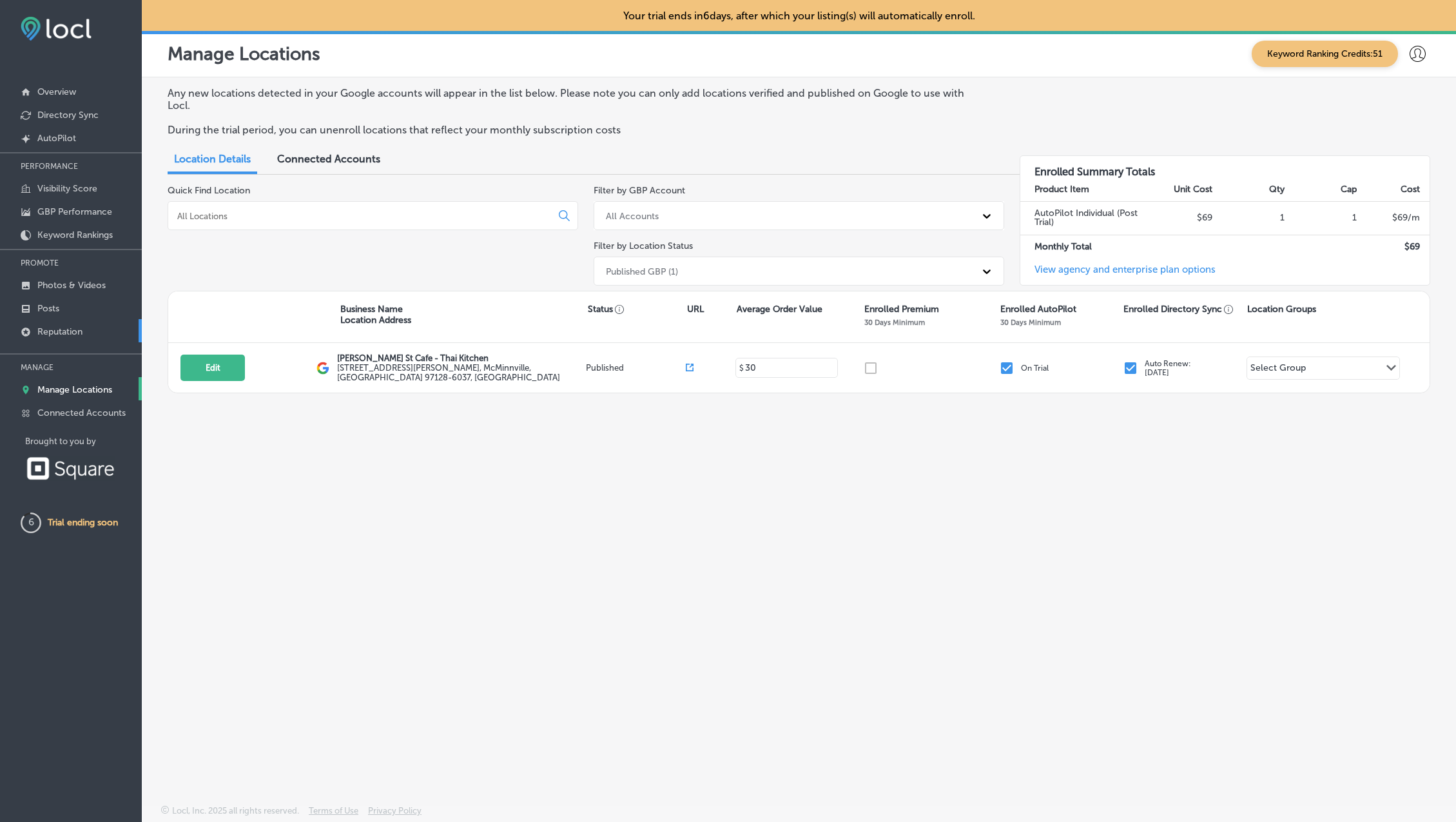
click at [85, 327] on link "Reputation" at bounding box center [71, 331] width 142 height 23
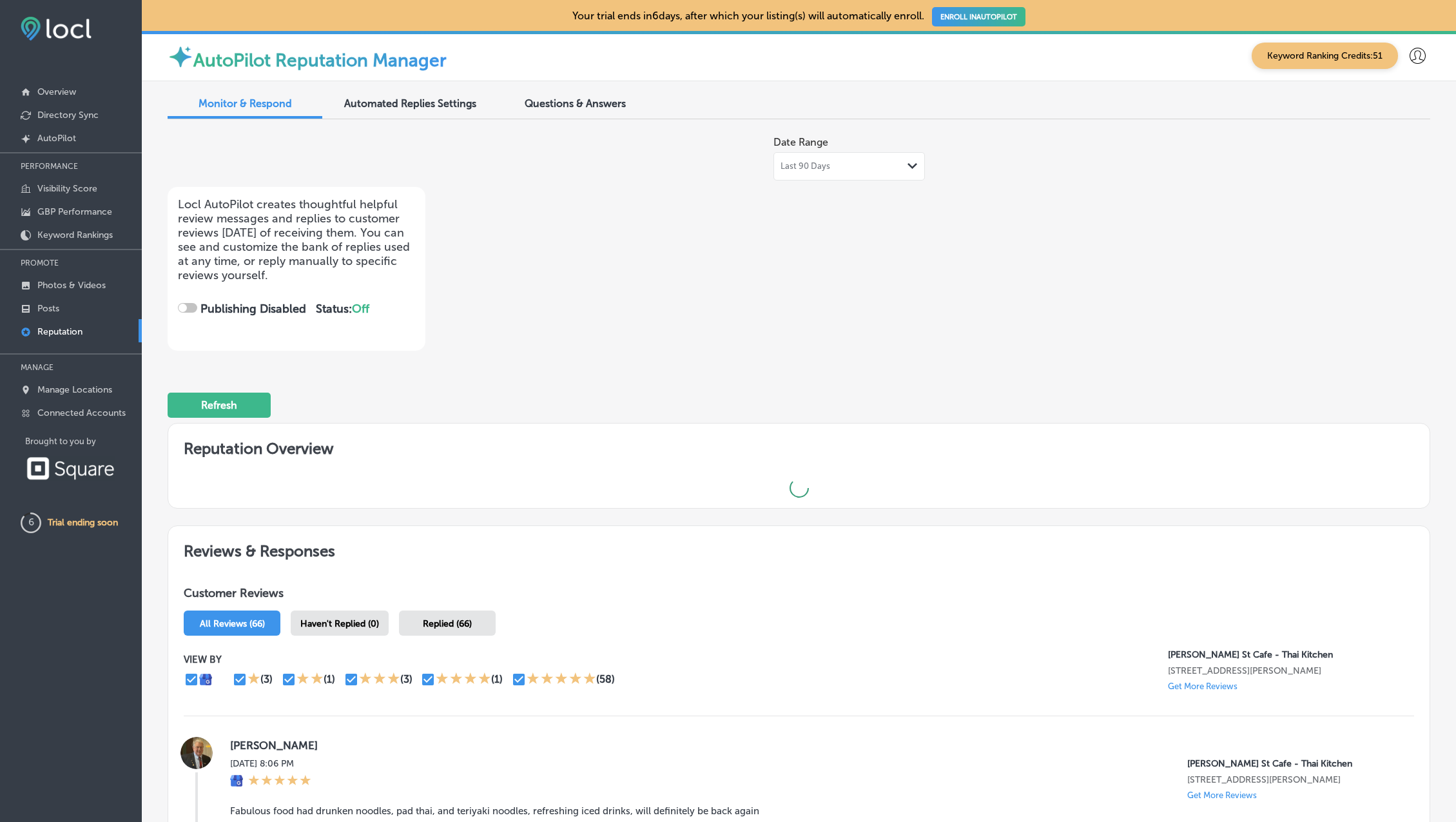
checkbox input "true"
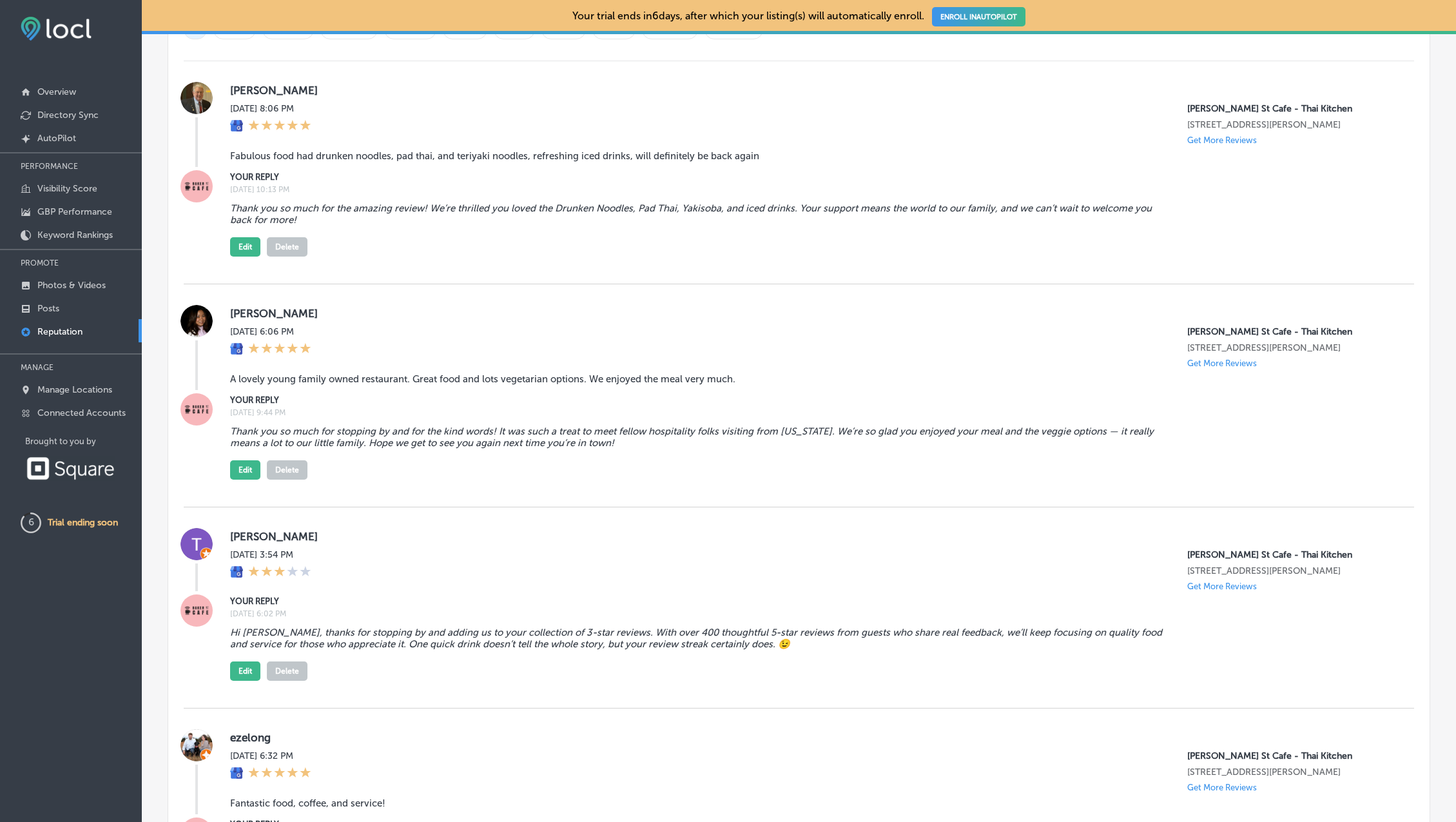
scroll to position [915, 0]
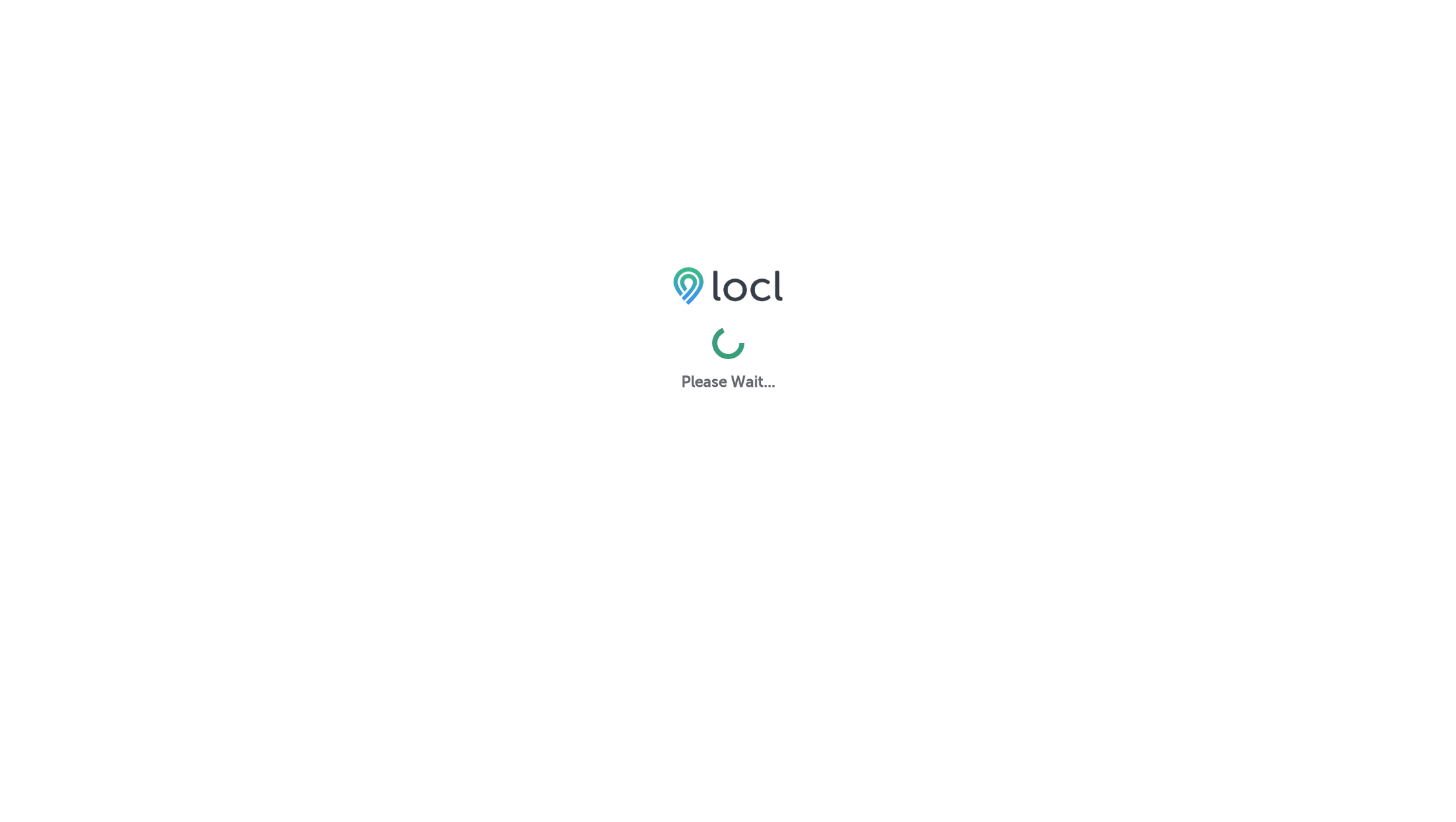
select select "US"
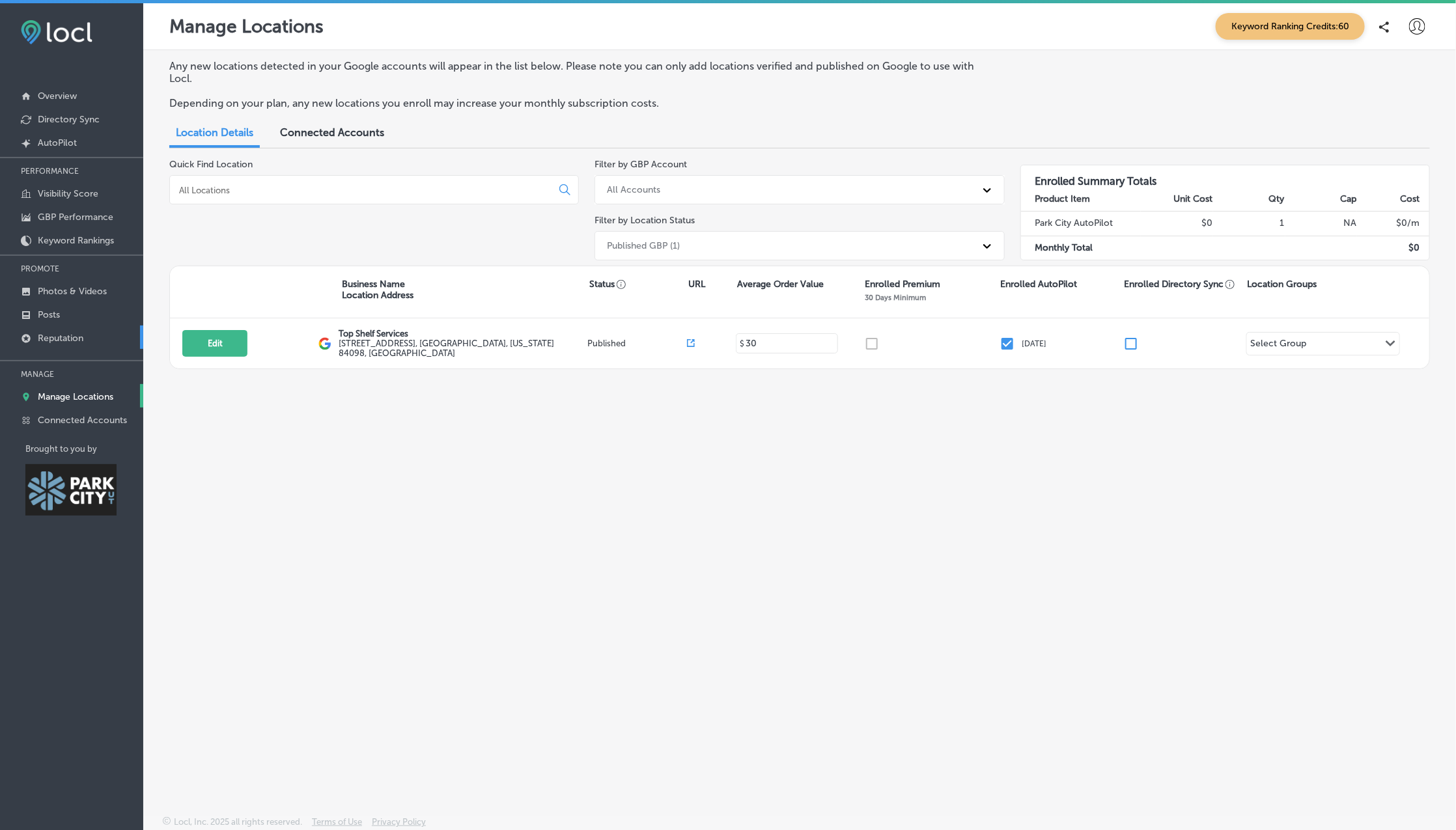
click at [71, 330] on link "Reputation" at bounding box center [71, 337] width 143 height 23
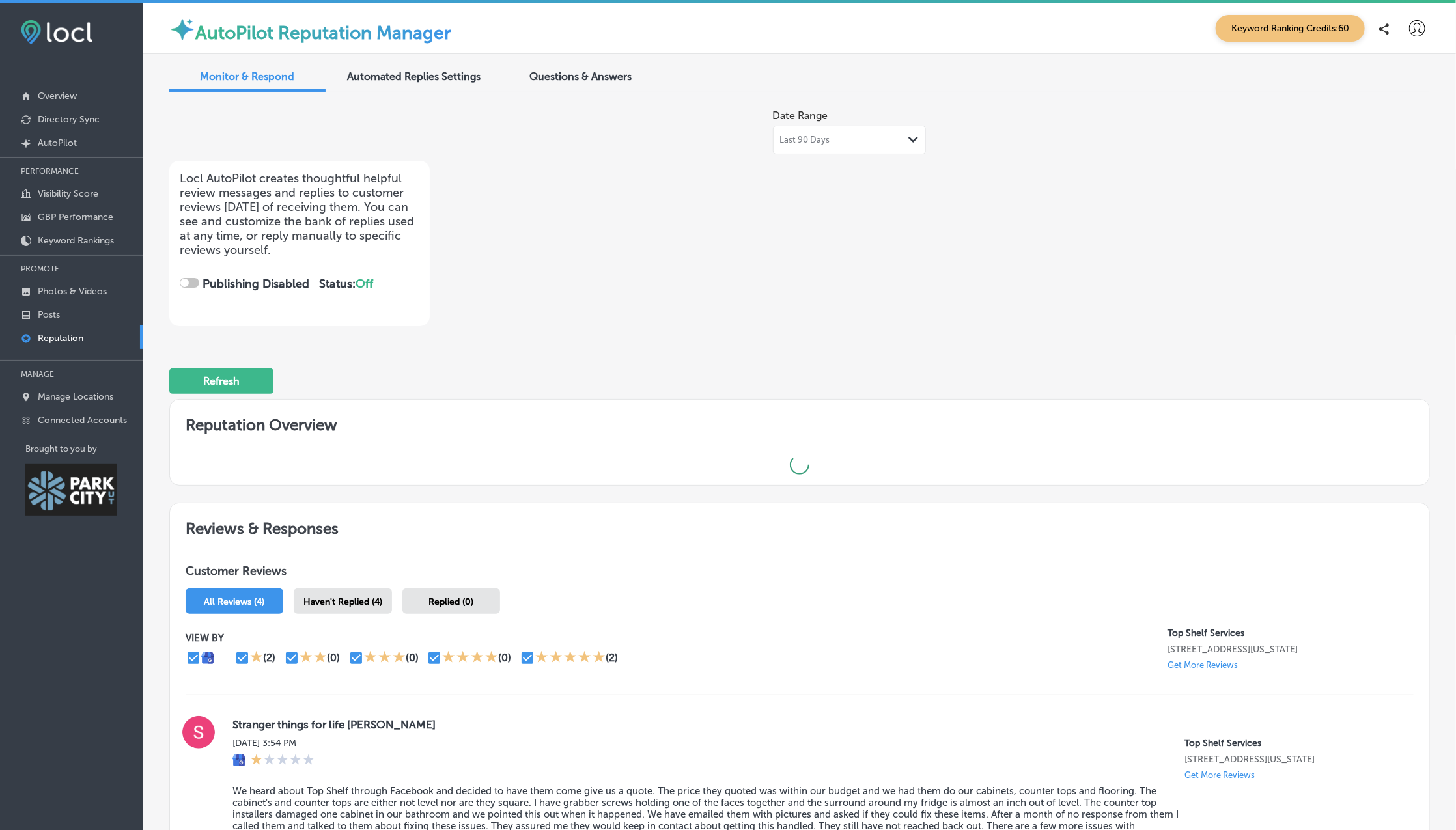
checkbox input "true"
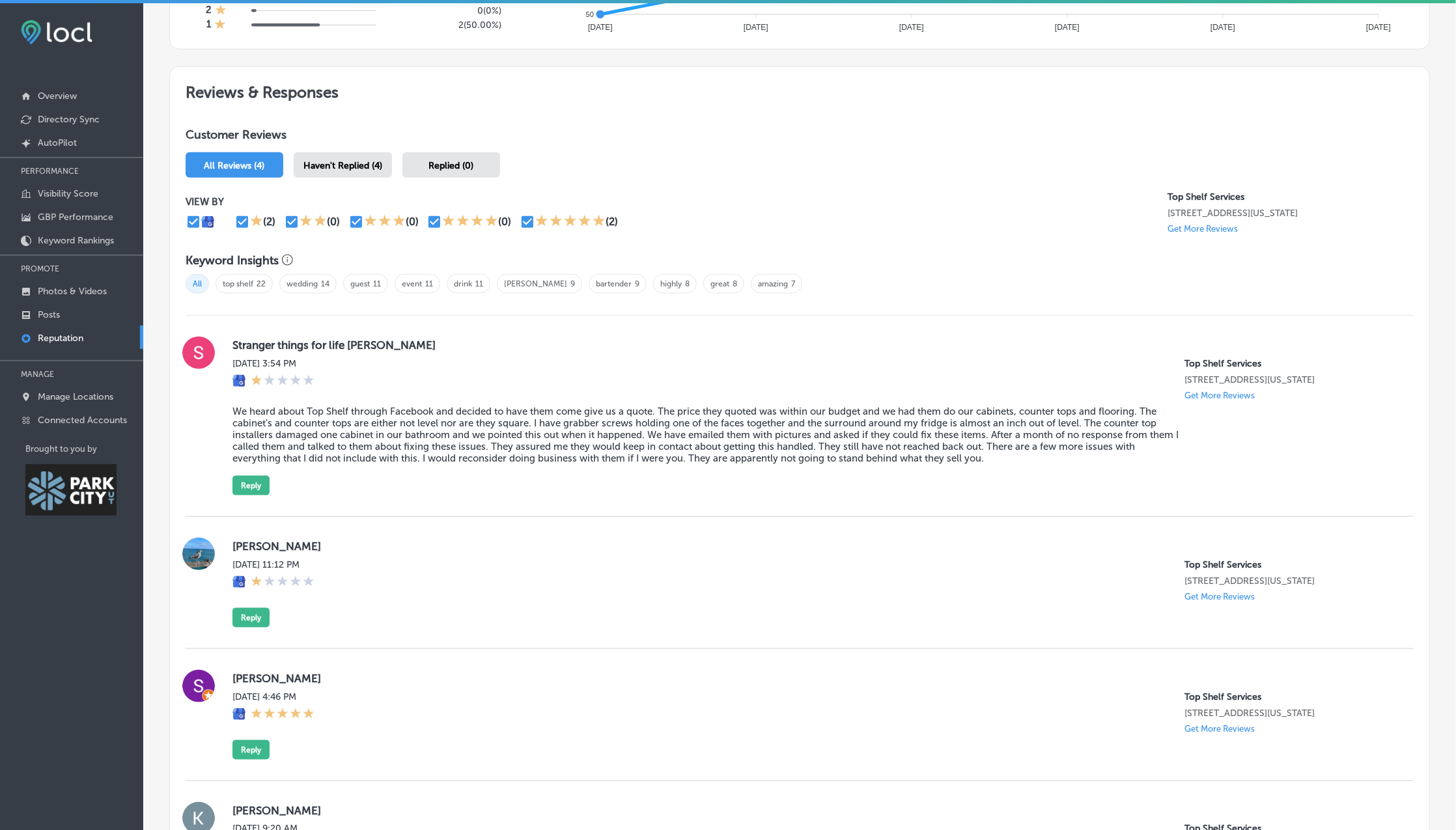
scroll to position [641, 0]
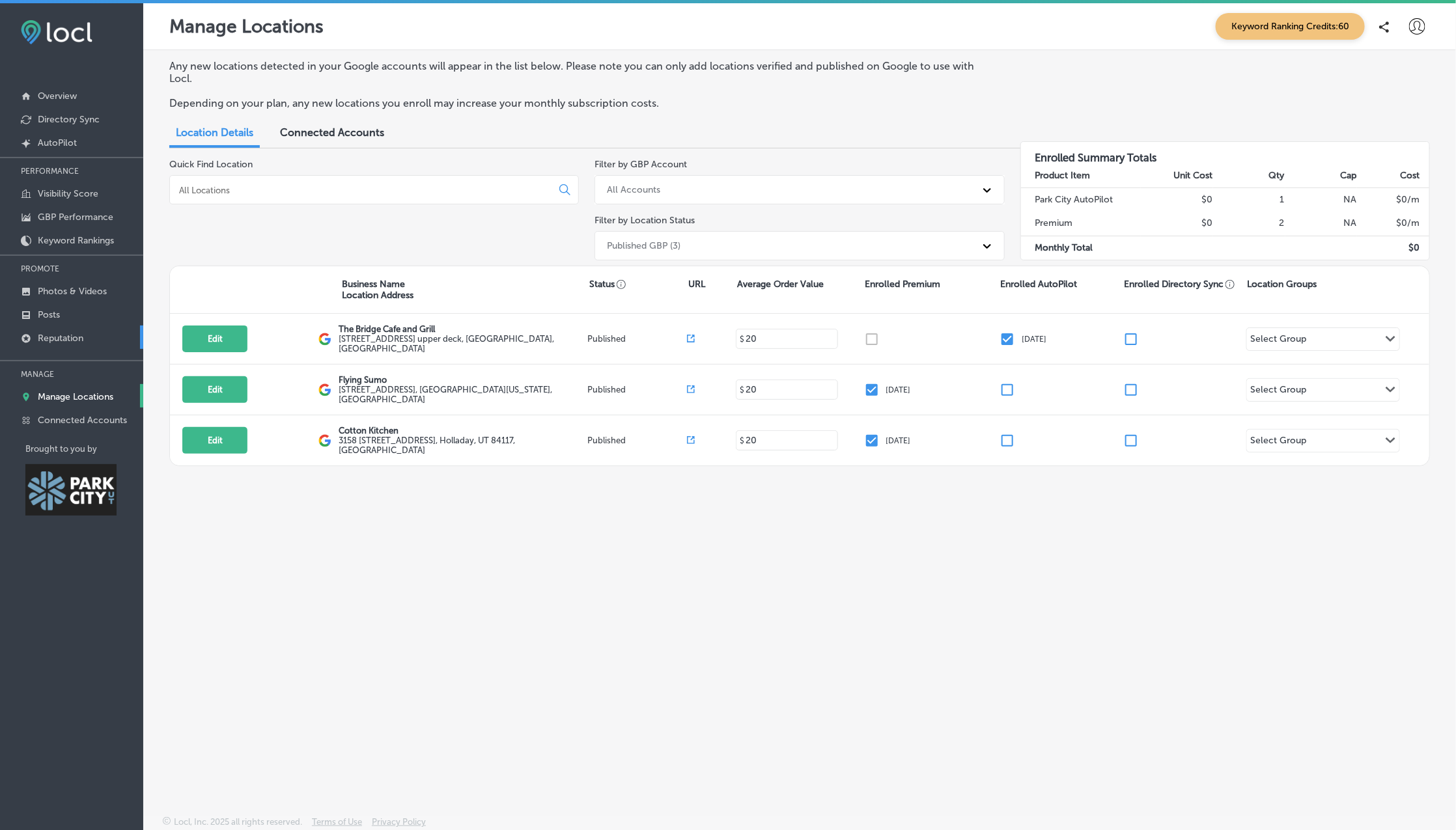
click at [83, 339] on p "Reputation" at bounding box center [60, 337] width 45 height 11
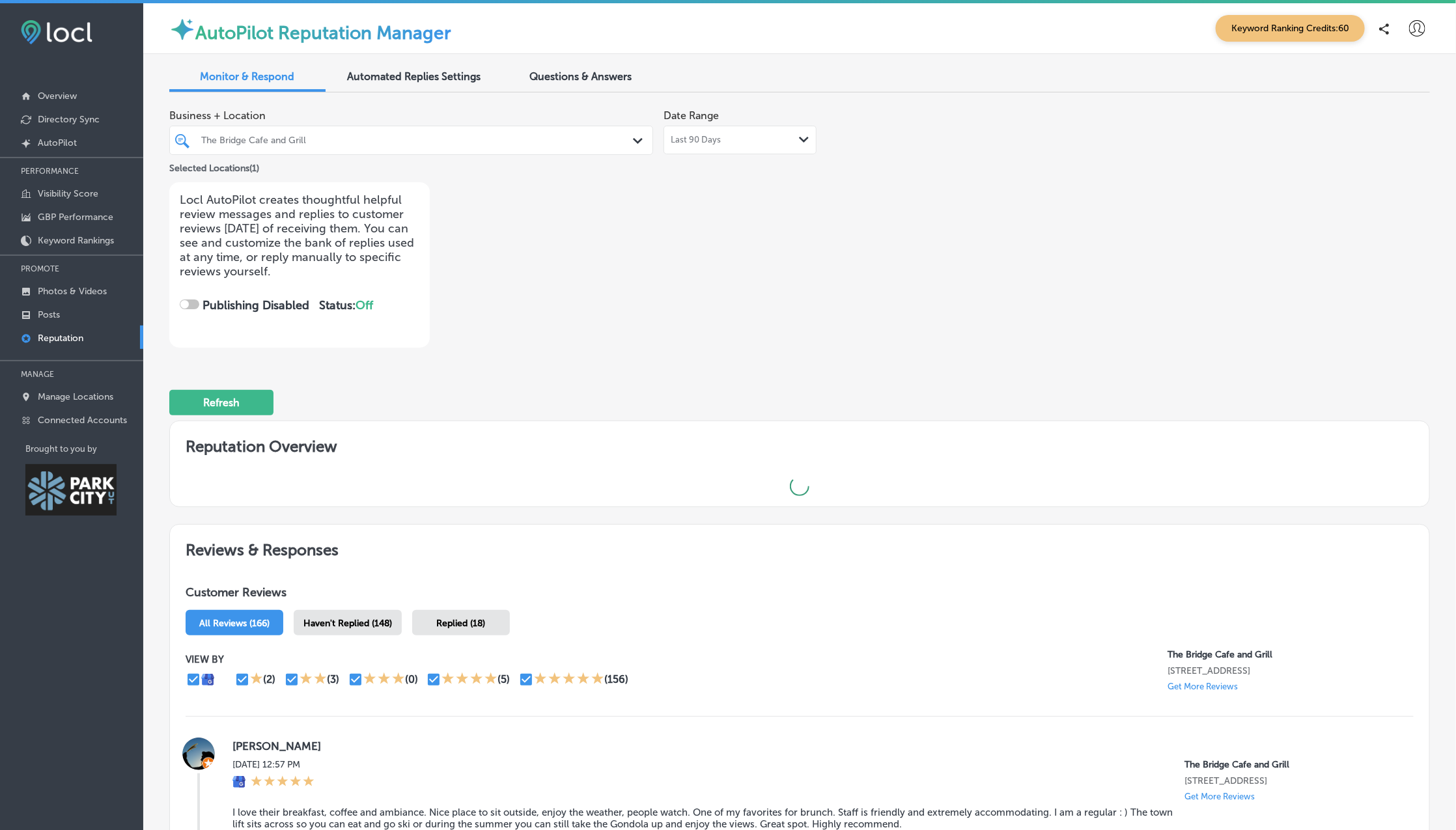
checkbox input "true"
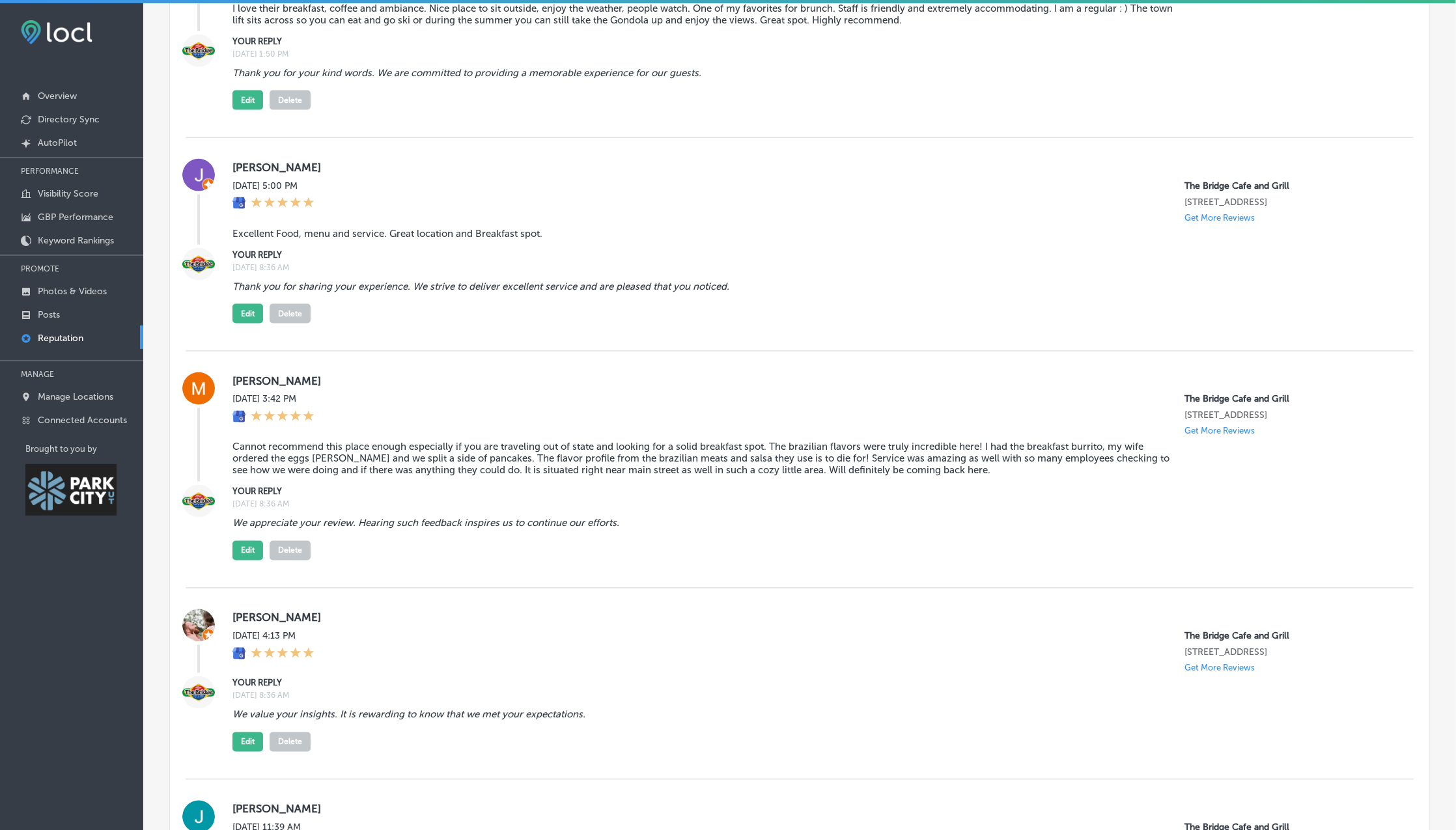
scroll to position [1066, 0]
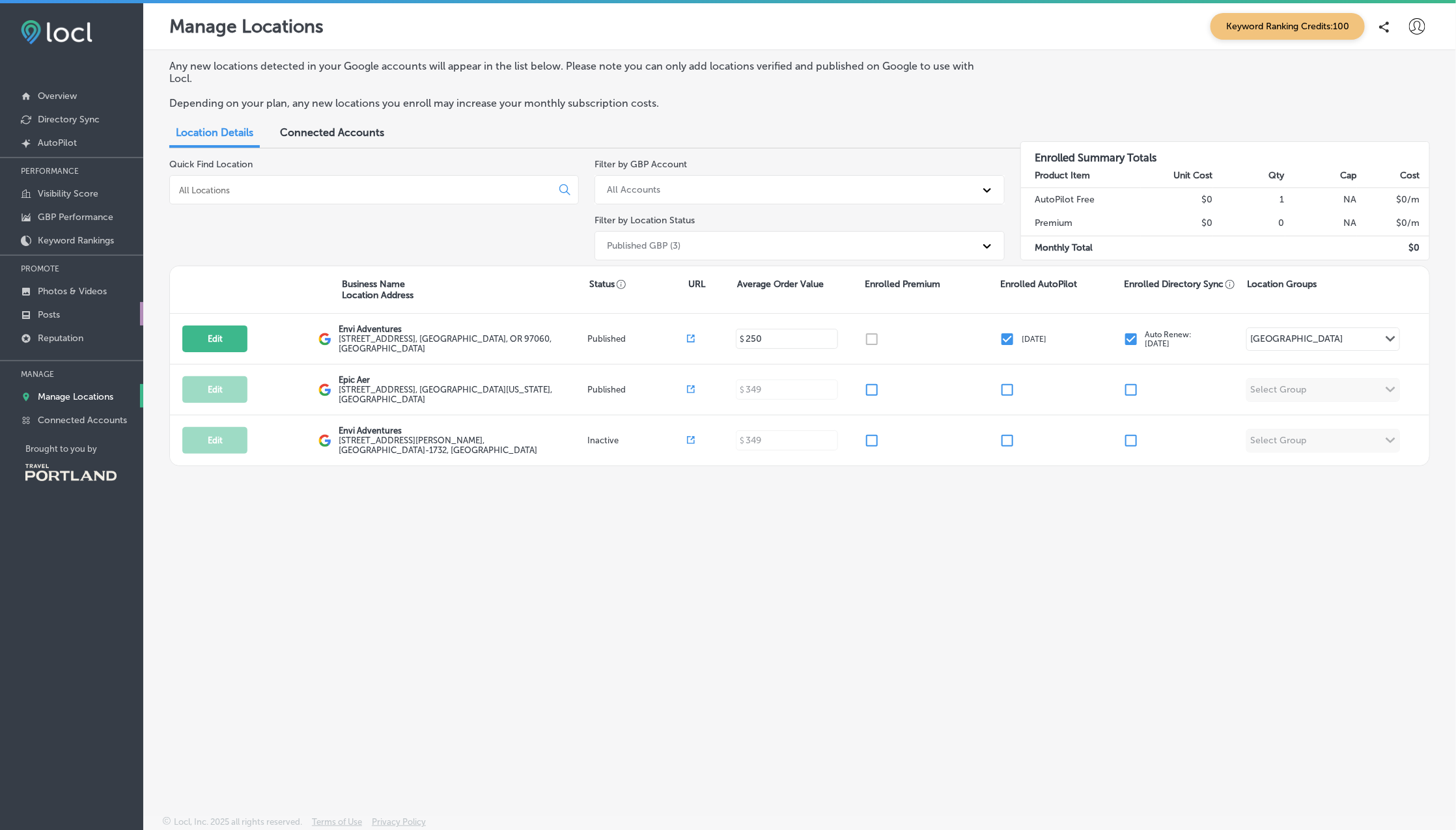
click at [79, 317] on link "Posts" at bounding box center [71, 314] width 143 height 23
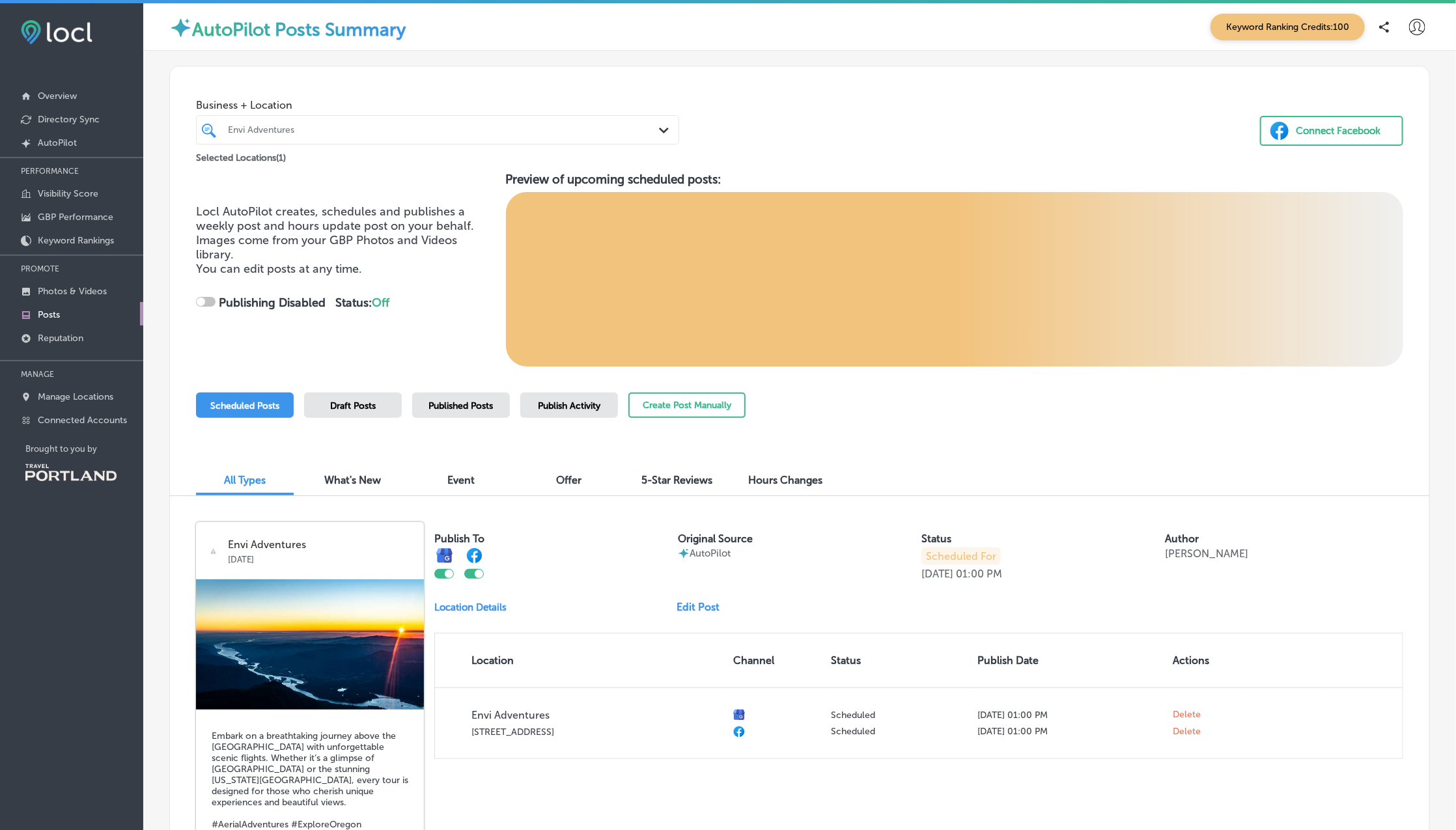
checkbox input "true"
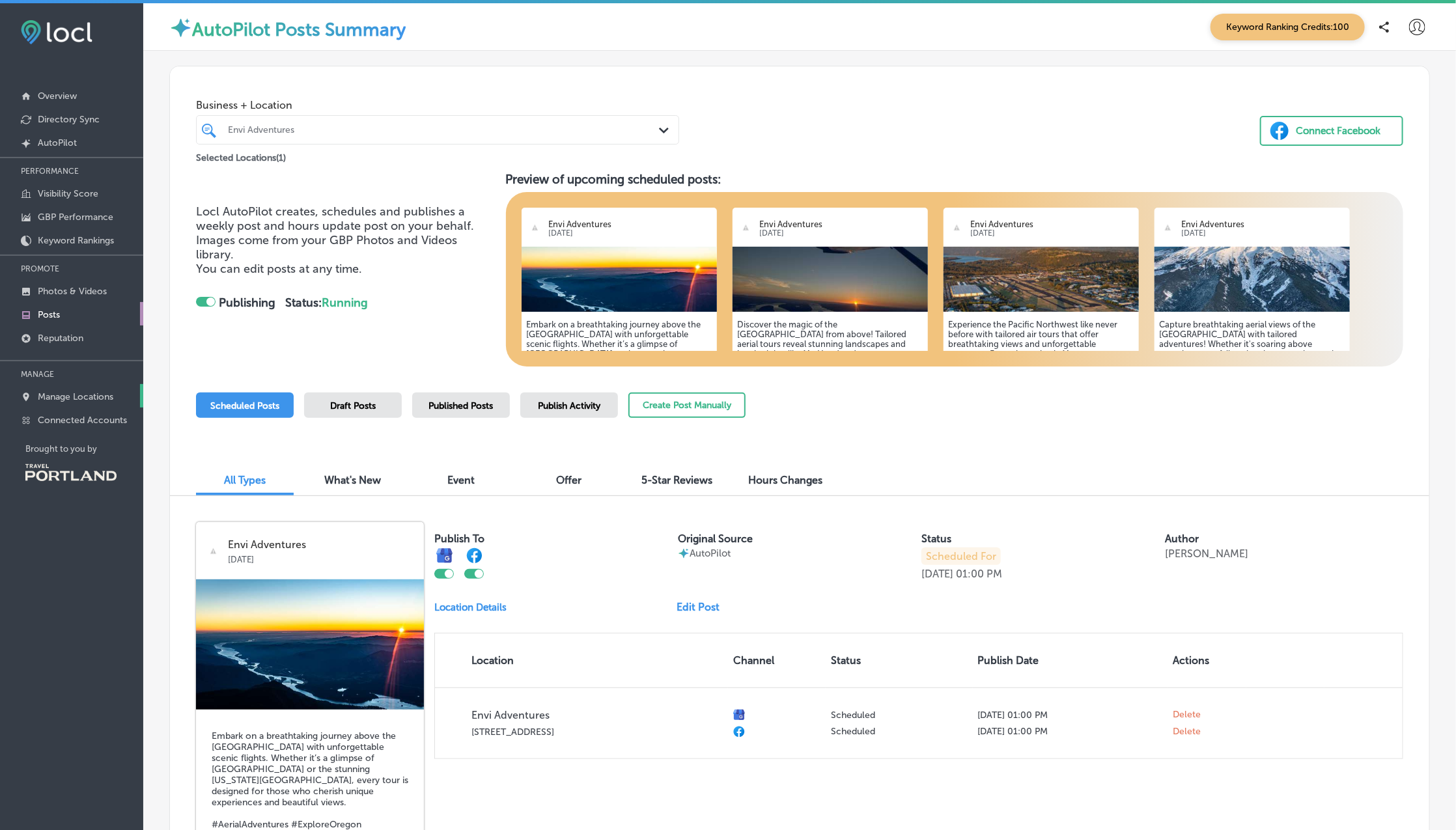
click at [85, 395] on p "Manage Locations" at bounding box center [75, 396] width 75 height 11
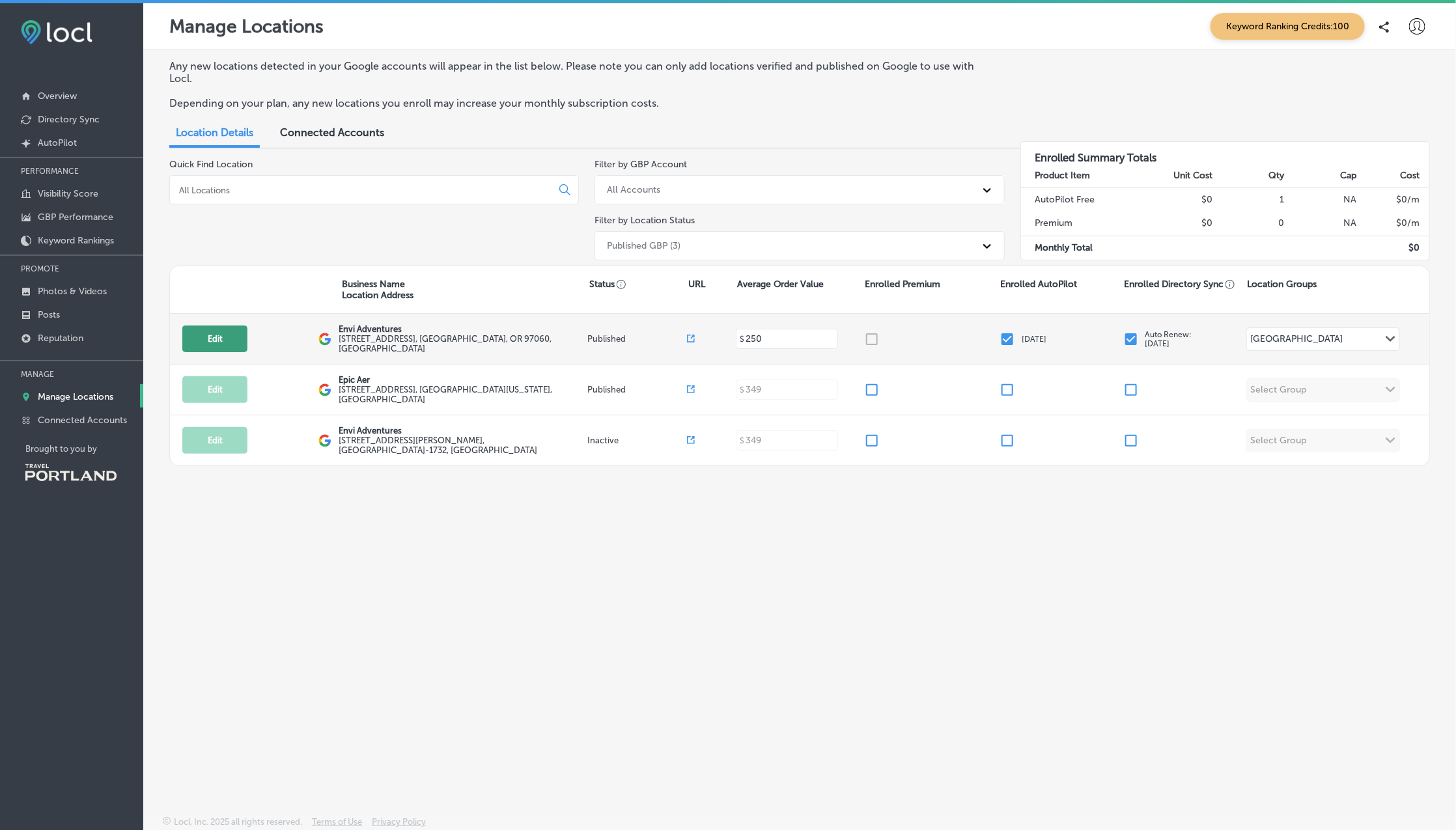
click at [223, 330] on button "Edit" at bounding box center [215, 339] width 65 height 27
select select "US"
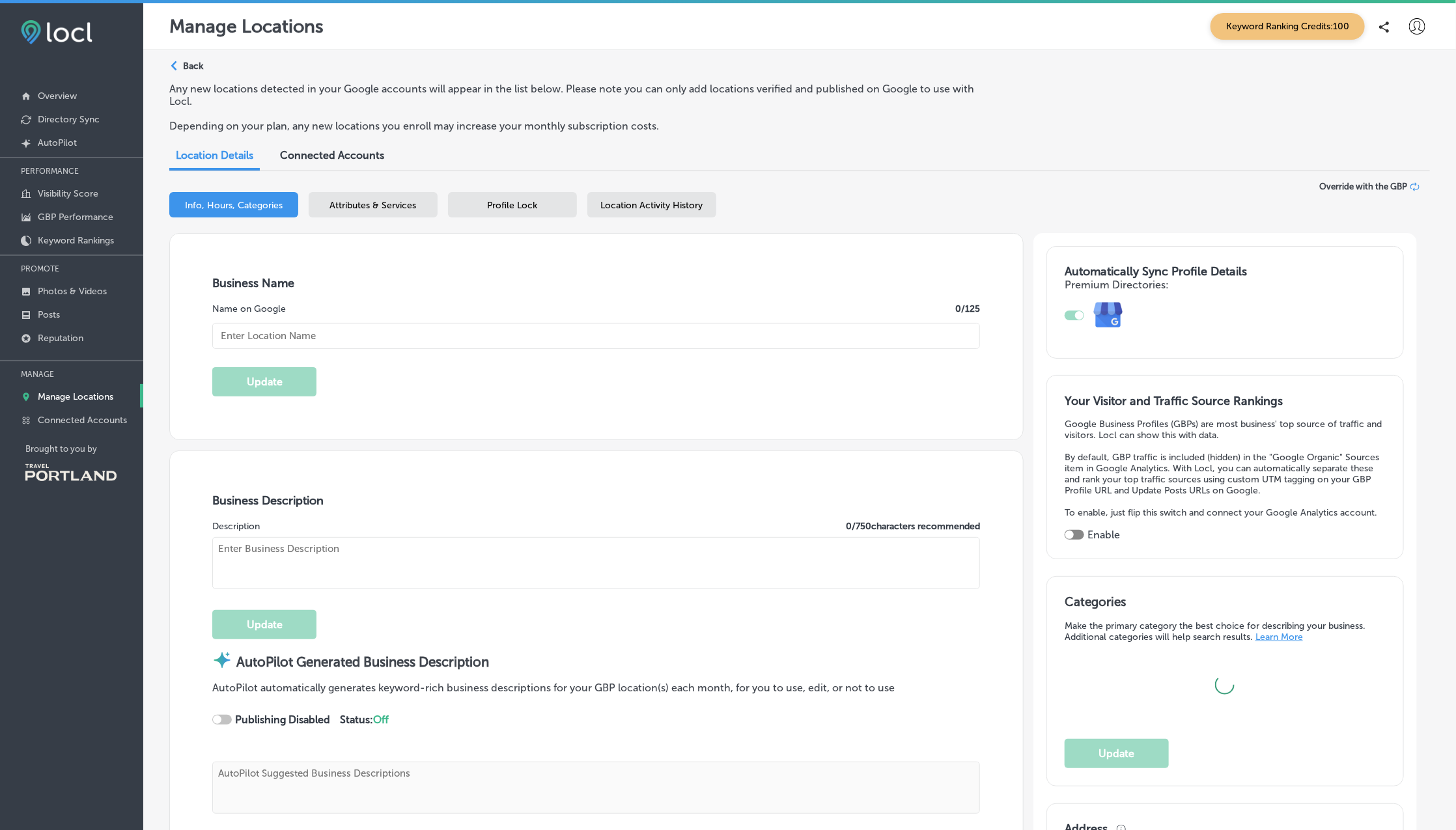
checkbox input "true"
type input "Envi Adventures"
type textarea "Experience the Pacific Northwest like never before with Envi Adventures! Our 5-…"
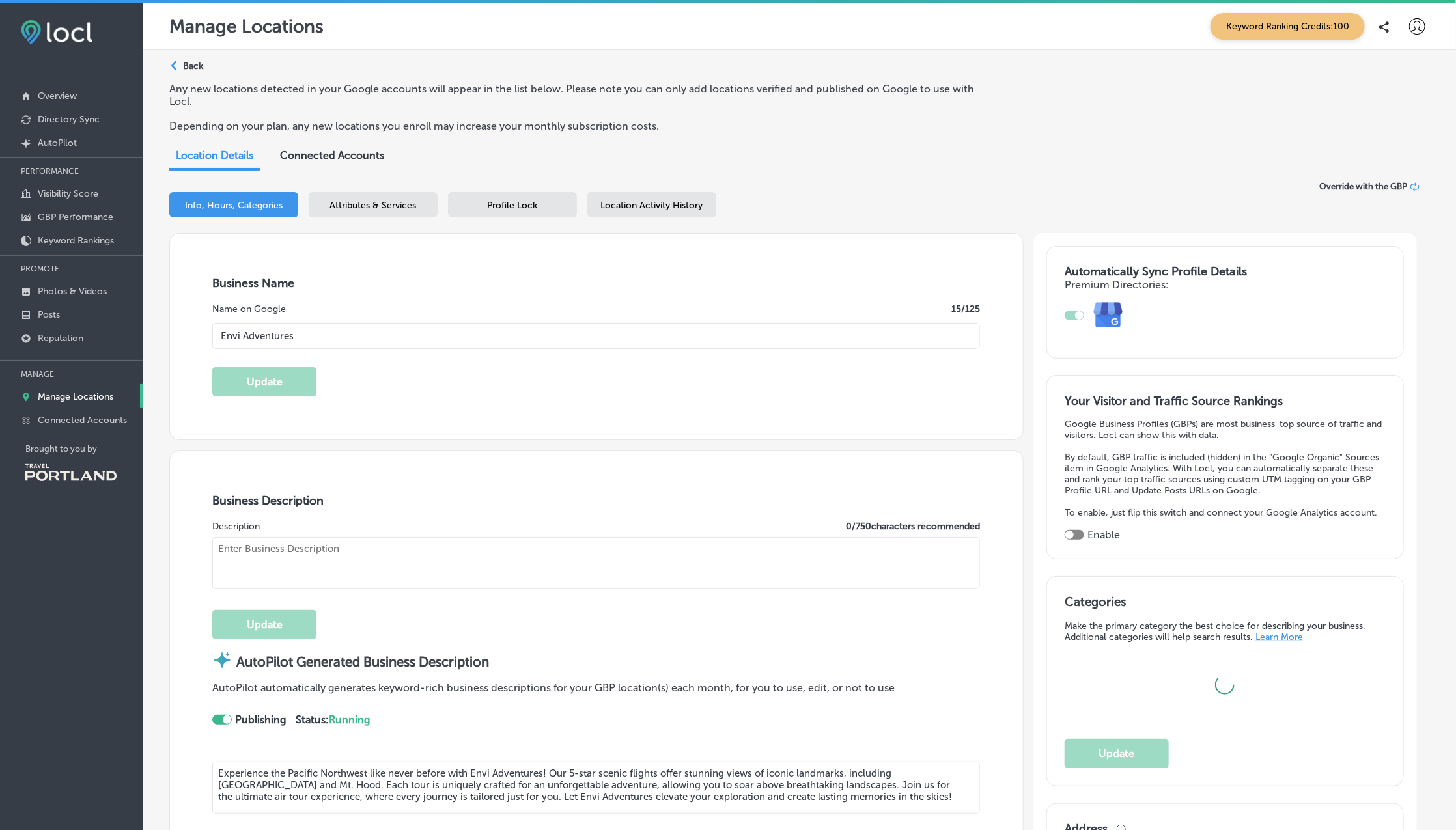
type input "hello@enviadventures.com"
type input "https://www.facebook.com/enviadventures"
type input "https://www.instagram.com/enviadventures"
type input "https://www.youtube.com/@enviadventures"
type input "1350 Northwest Perimeter Way"
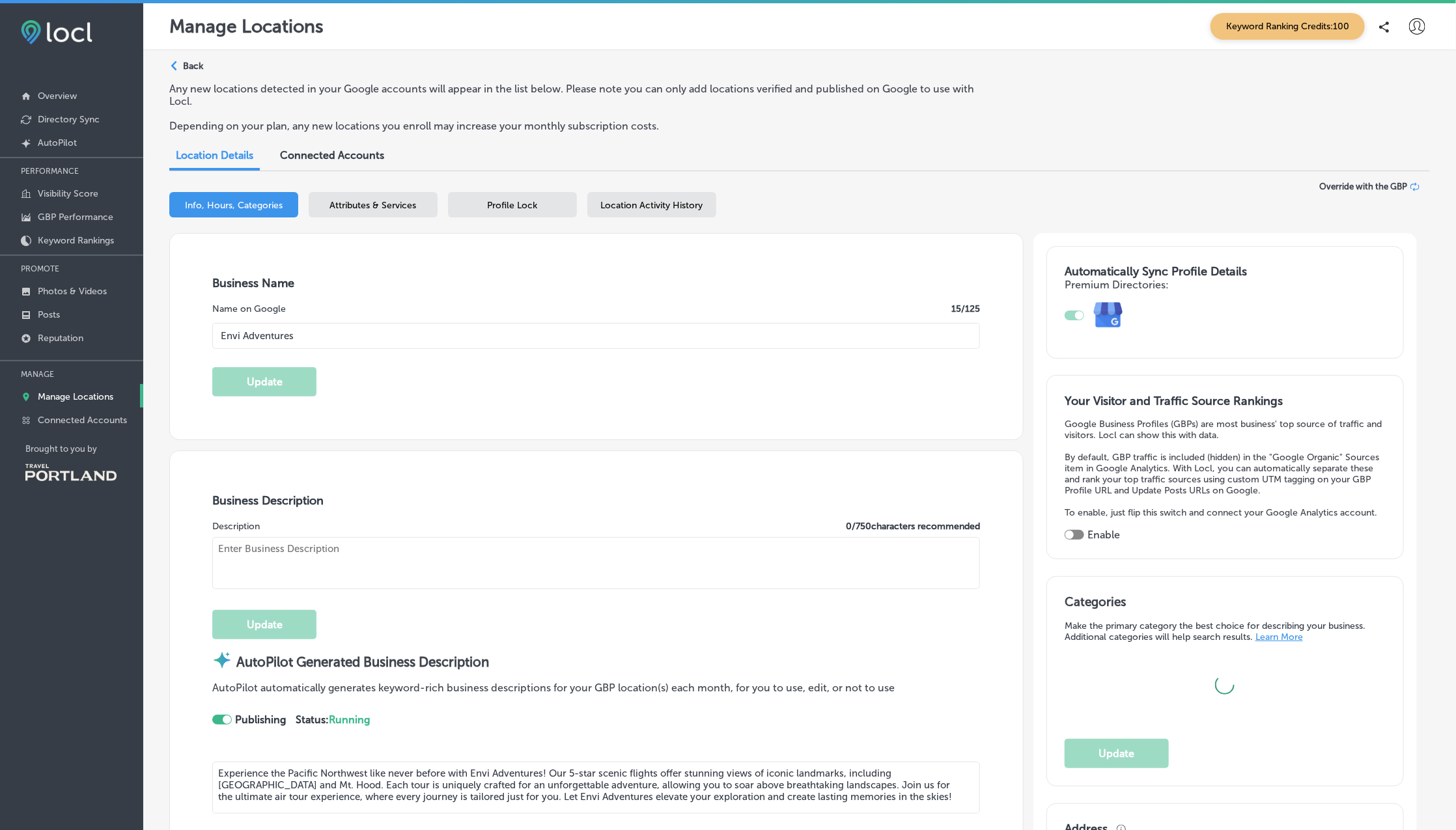
type input "Troutdale"
type input "97060"
type input "US"
type input "http://www.enviadventures.com/"
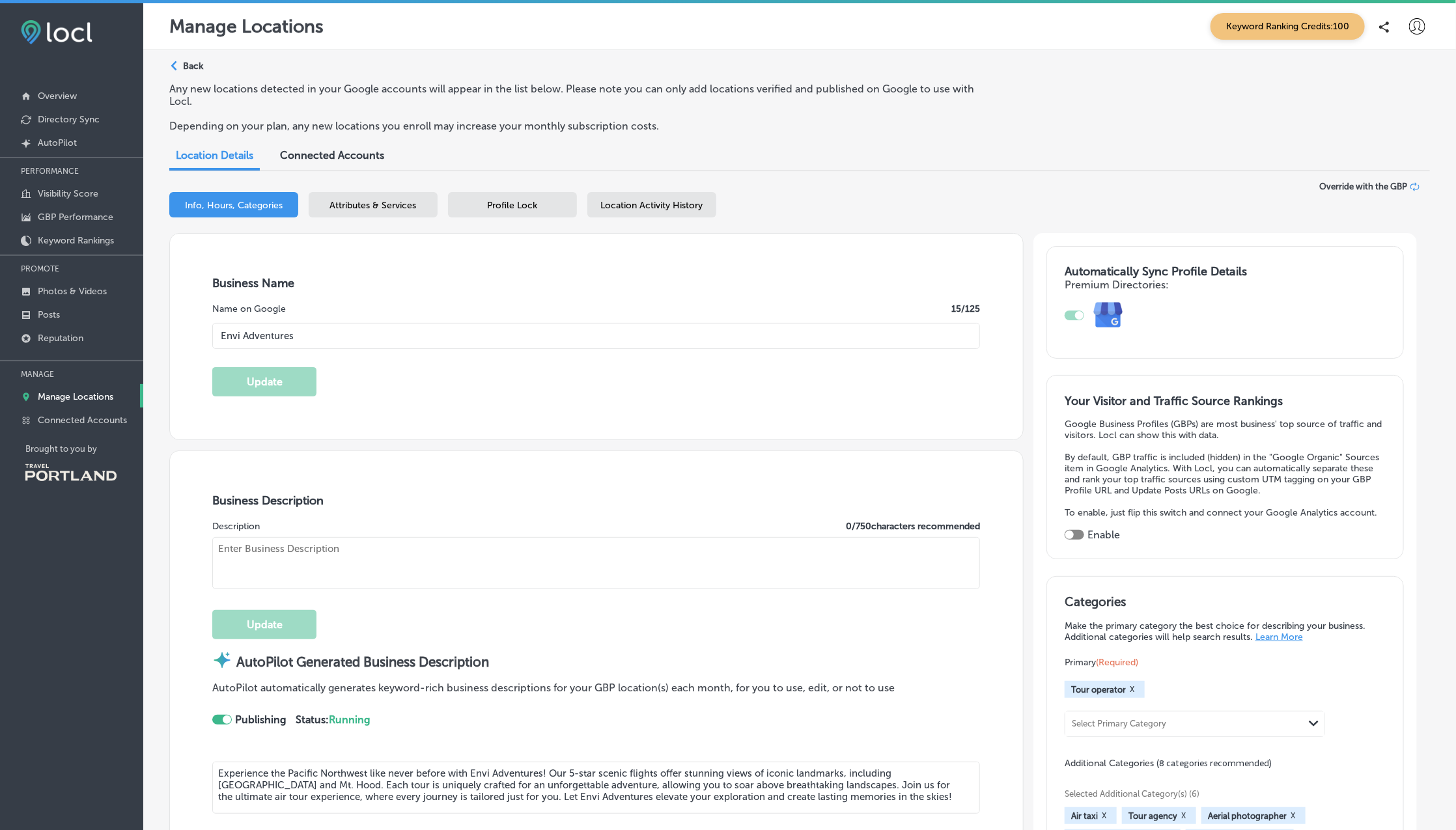
checkbox input "true"
type textarea "Experience the Pacific Northwest like never before with Envi Adventures! Our 5-…"
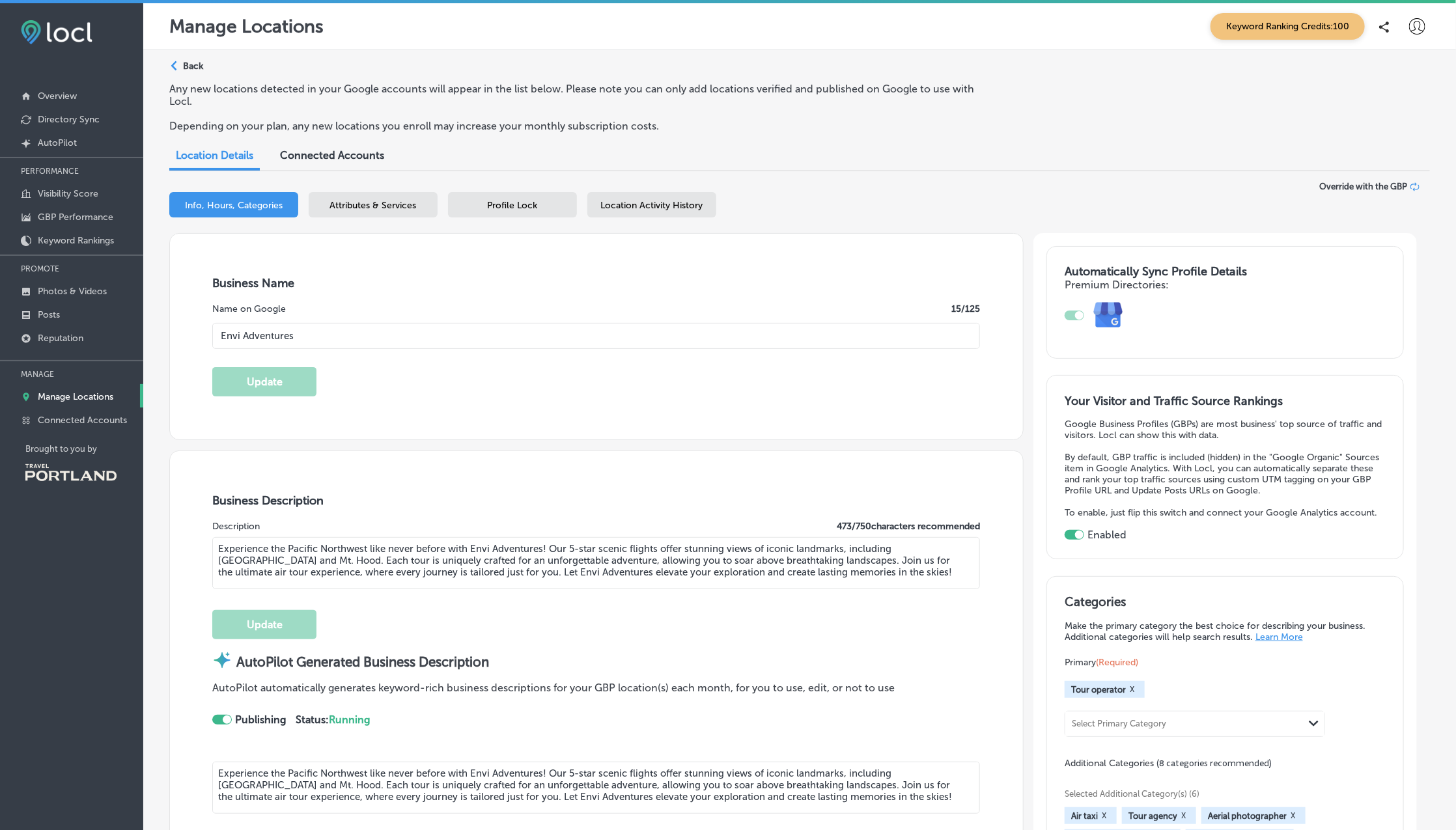
type input "+1 503 967 9622"
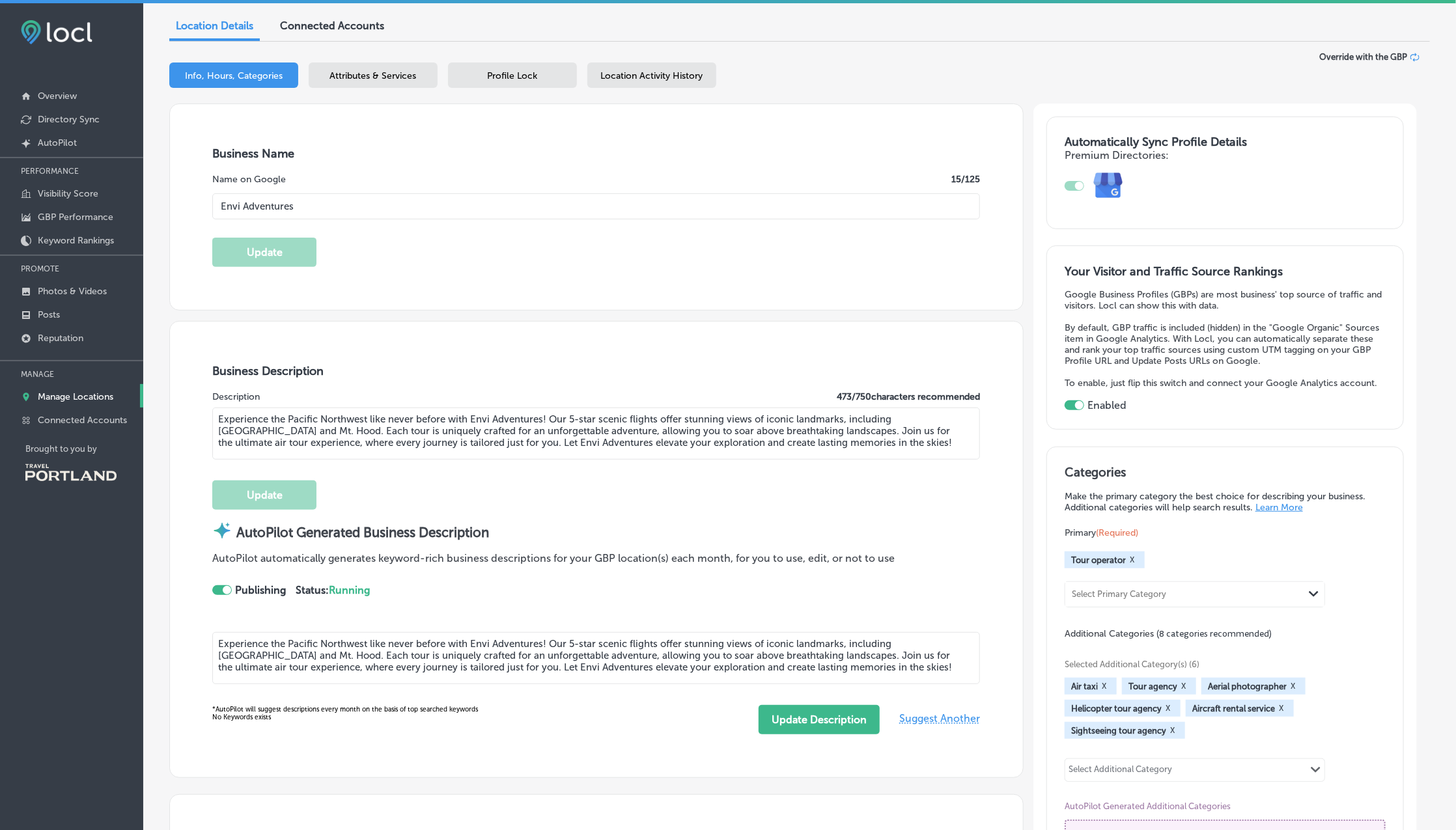
scroll to position [129, 0]
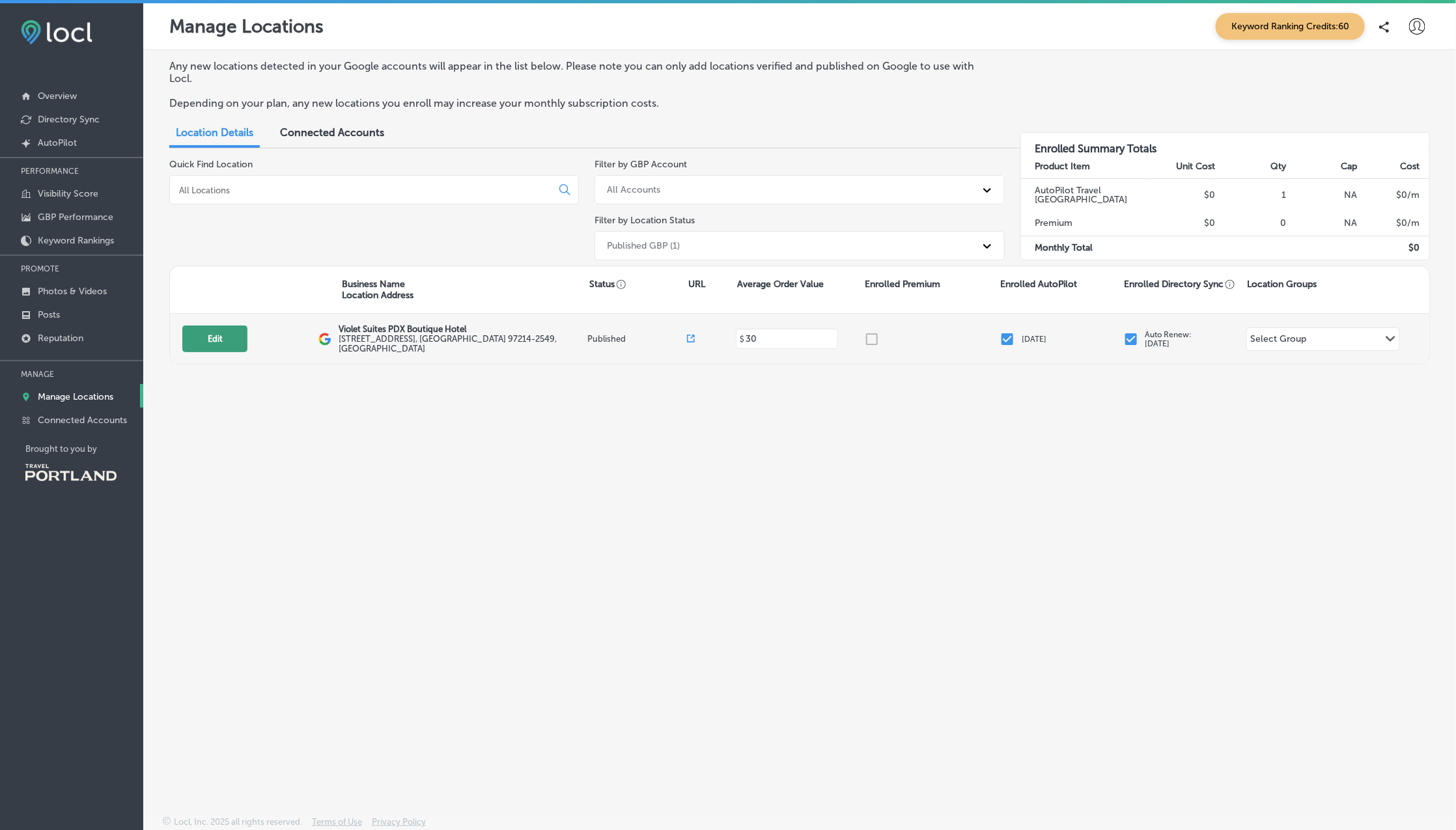
click at [216, 335] on button "Edit" at bounding box center [215, 339] width 65 height 27
select select "US"
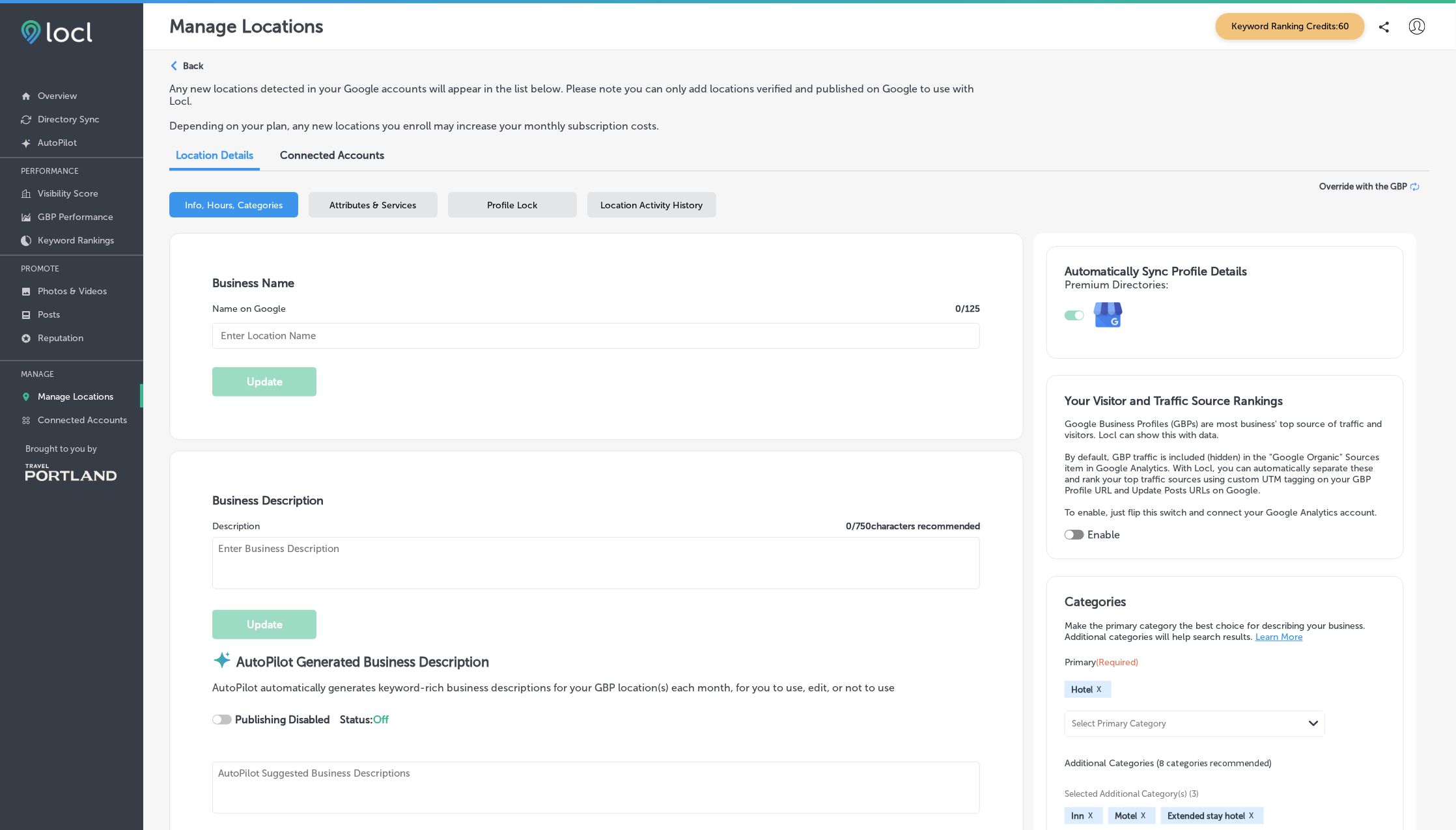
checkbox input "true"
type textarea "Welcome to Violet Suites [GEOGRAPHIC_DATA], where elegance meets comfort in a u…"
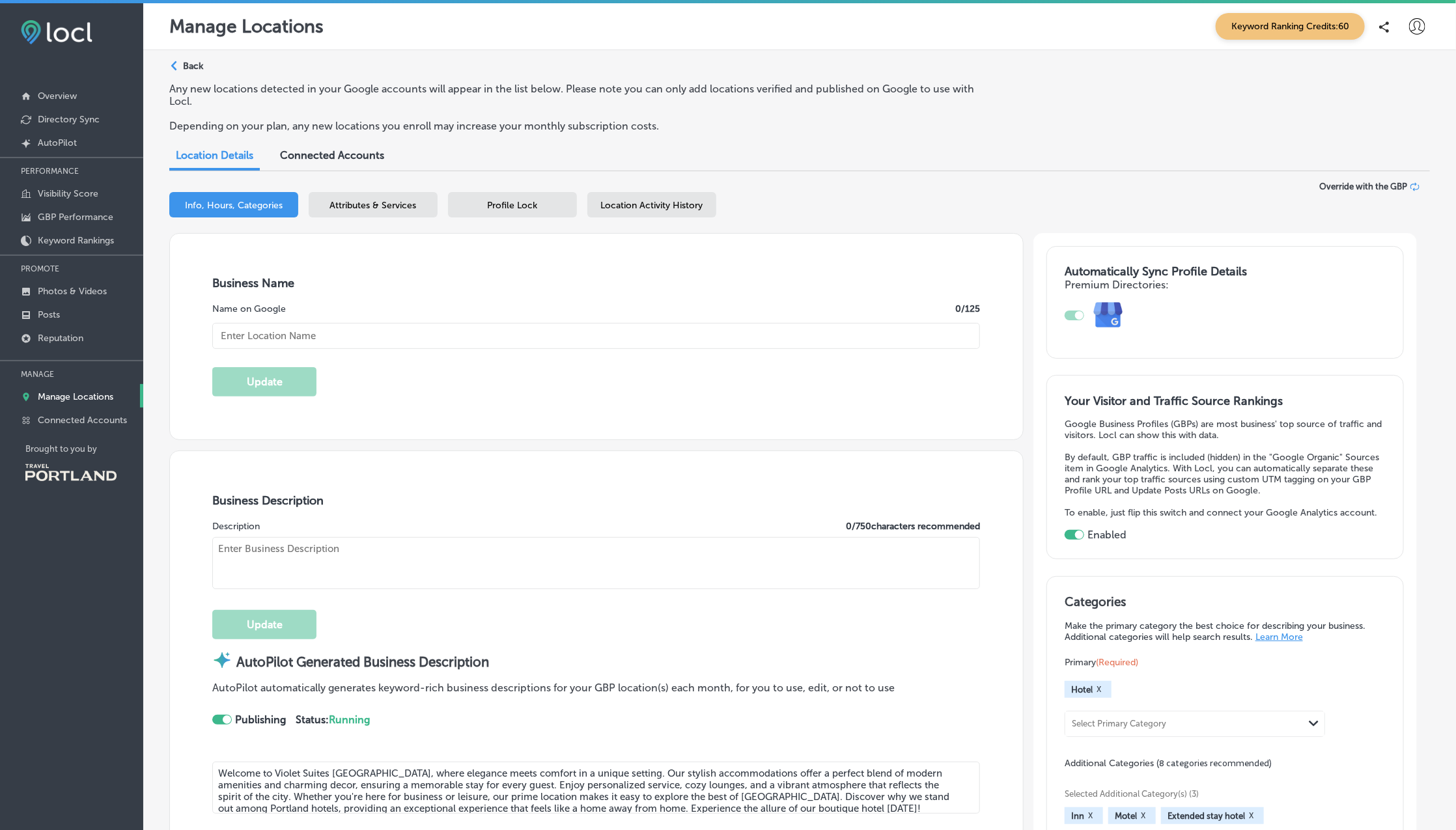
type input "Violet Suites PDX Boutique Hotel"
type input "[URL][DOMAIN_NAME]"
type input "[STREET_ADDRESS]"
type input "[GEOGRAPHIC_DATA]"
type input "97214-2549"
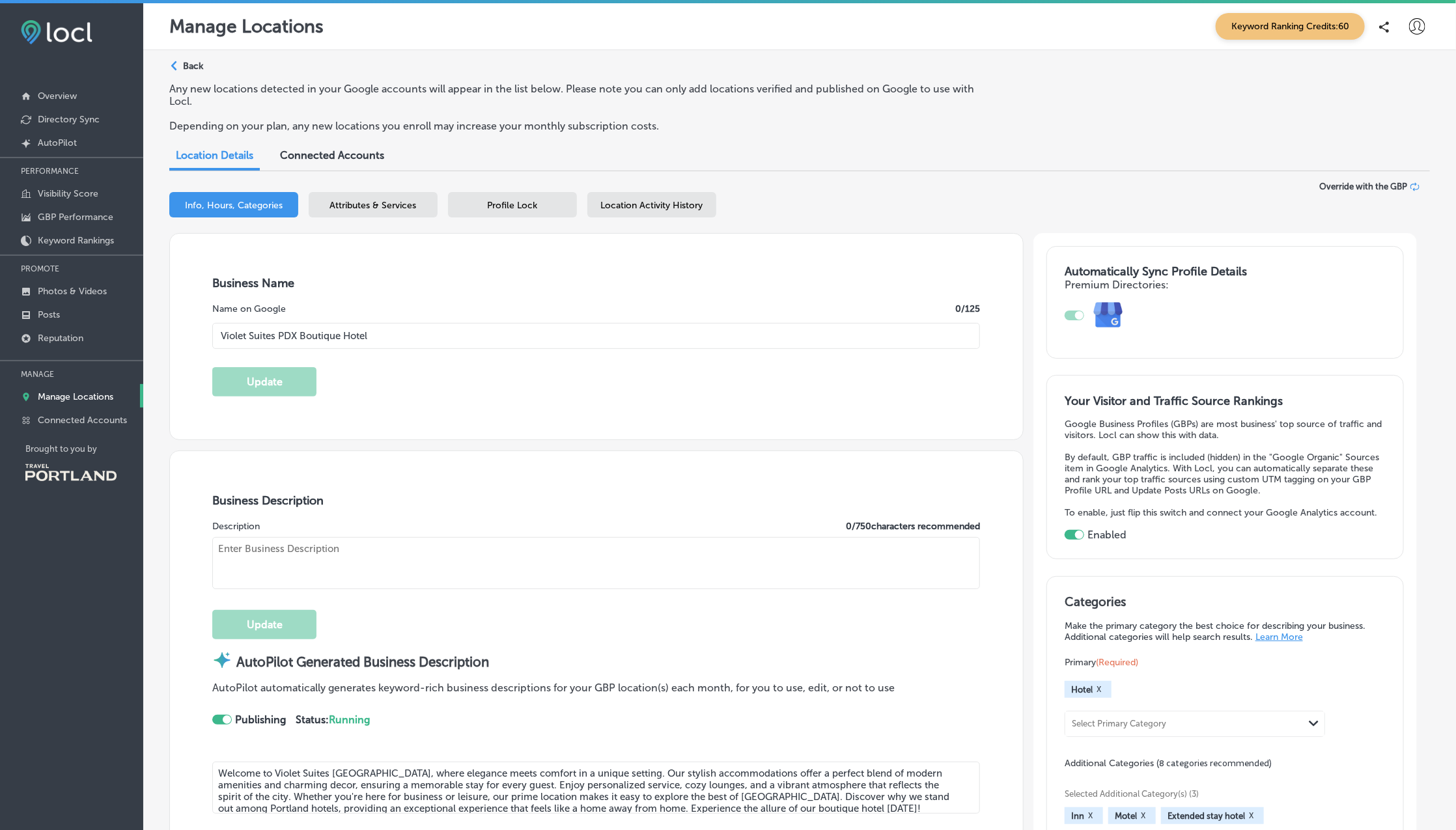
type input "US"
type input "30"
type input "[EMAIL_ADDRESS][DOMAIN_NAME]"
type input "[URL][DOMAIN_NAME]"
type textarea "Your Boutique Hotel Suites in SE [GEOGRAPHIC_DATA] Welcome to VioletSuitesPDX B…"
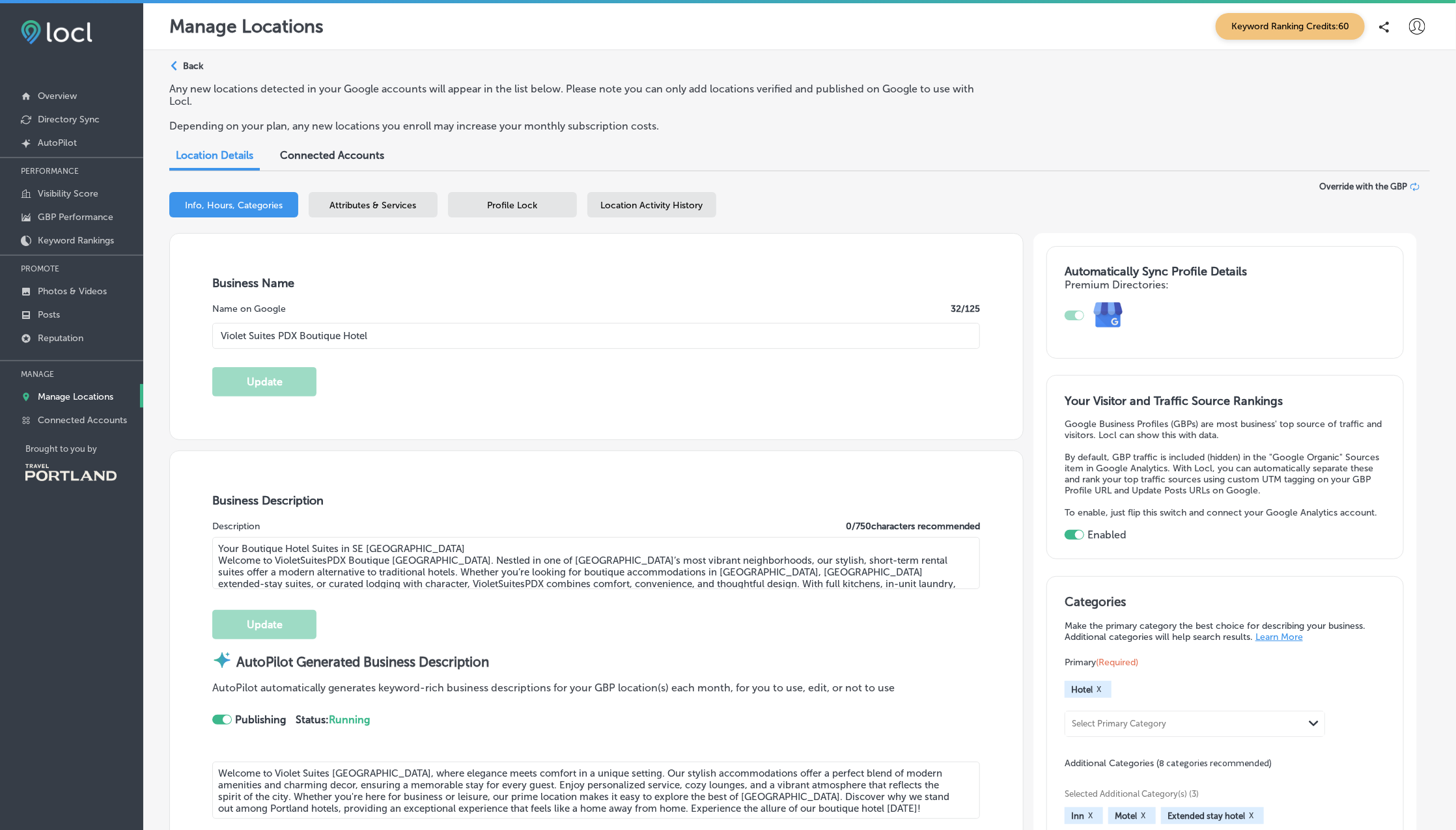
type input "[PHONE_NUMBER]"
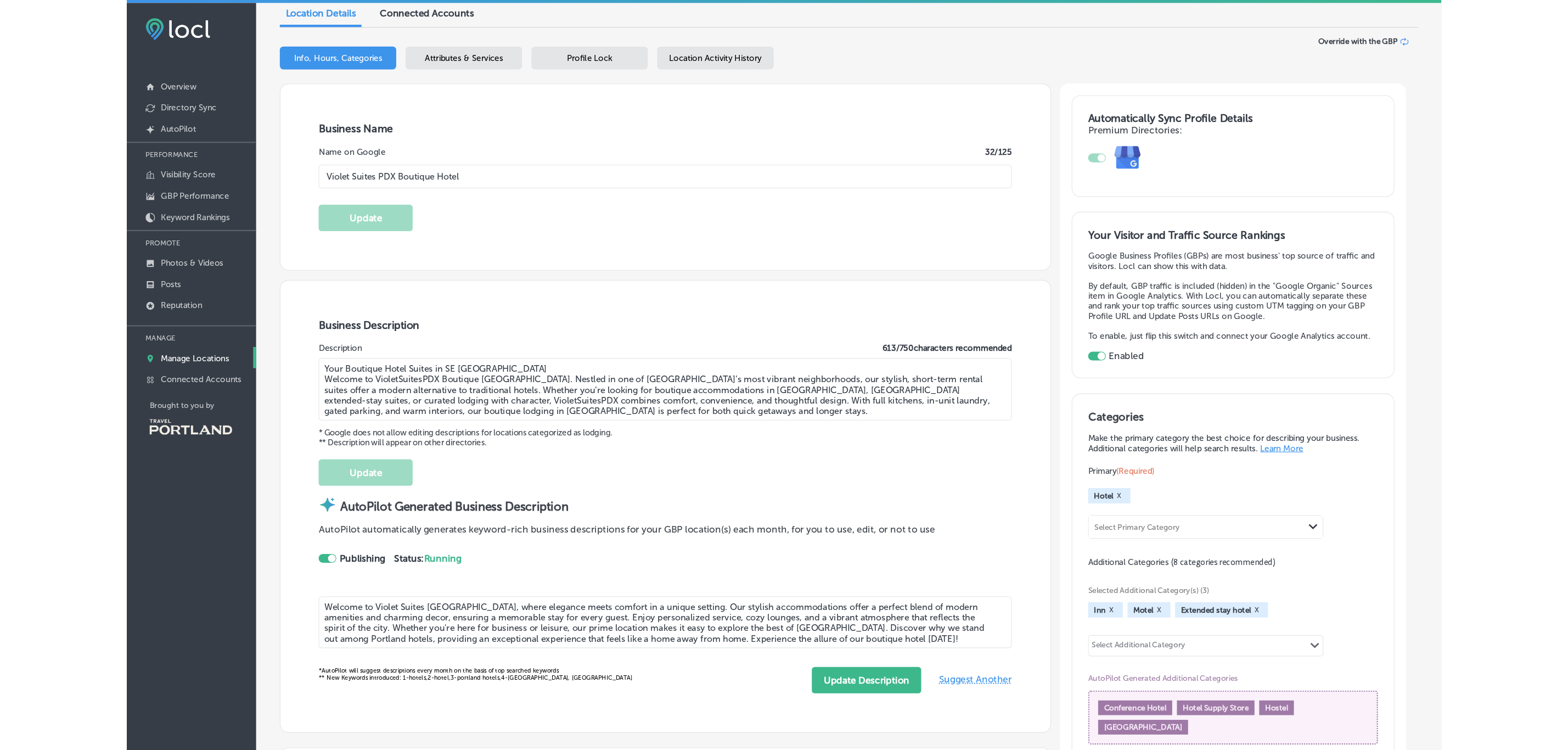
scroll to position [116, 0]
